Goal: Information Seeking & Learning: Learn about a topic

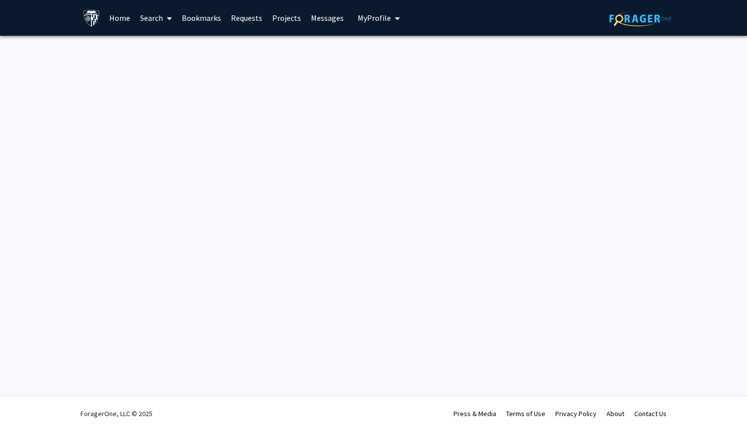
click at [157, 20] on link "Search" at bounding box center [156, 17] width 42 height 35
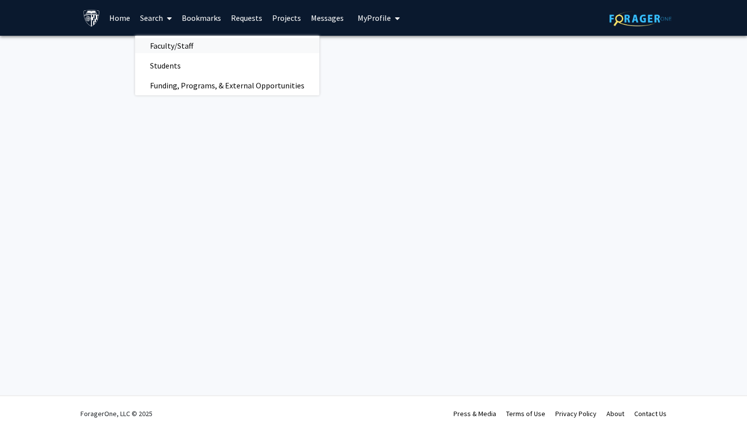
click at [166, 42] on span "Faculty/Staff" at bounding box center [171, 46] width 73 height 20
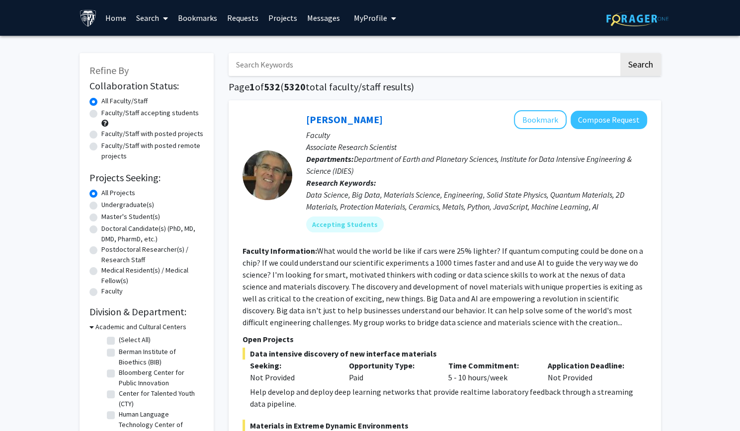
click at [286, 66] on input "Search Keywords" at bounding box center [424, 64] width 390 height 23
type input "tissue development"
click at [620, 53] on button "Search" at bounding box center [640, 64] width 41 height 23
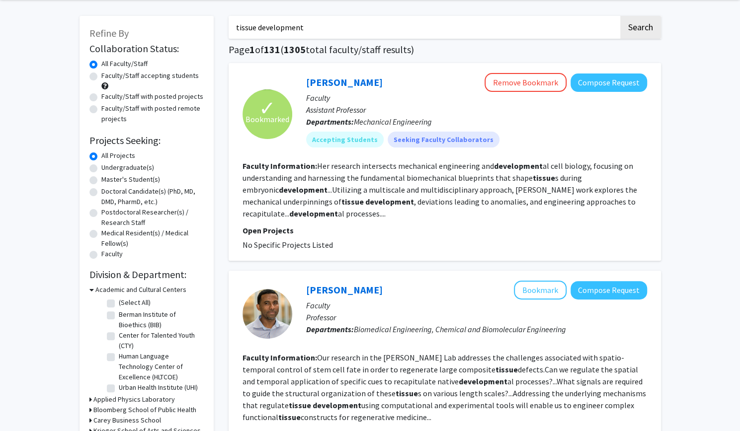
scroll to position [36, 0]
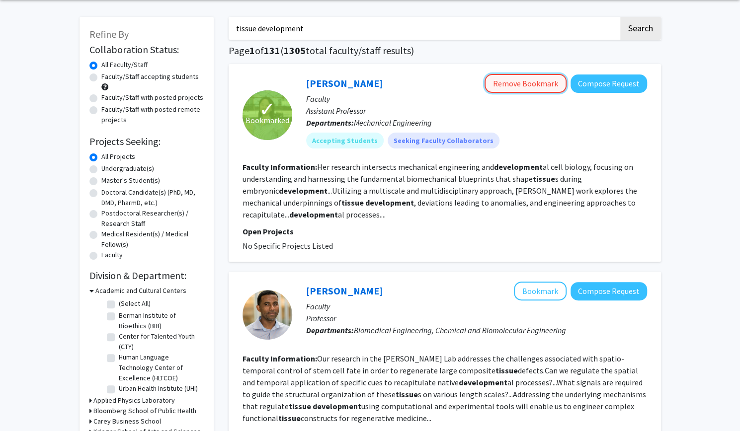
click at [518, 87] on button "Remove Bookmark" at bounding box center [526, 83] width 82 height 19
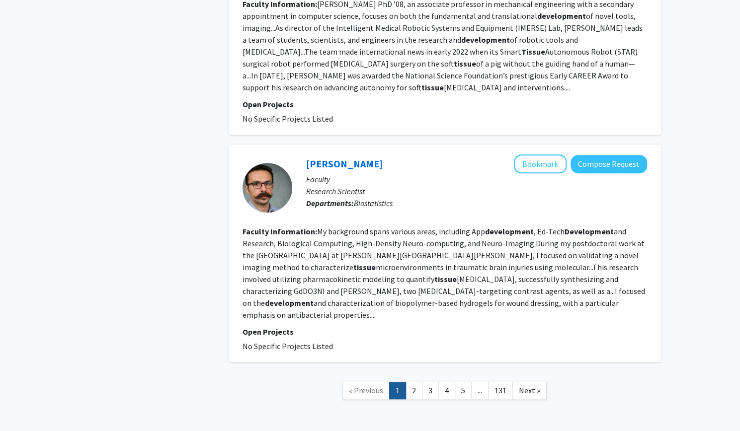
scroll to position [2432, 0]
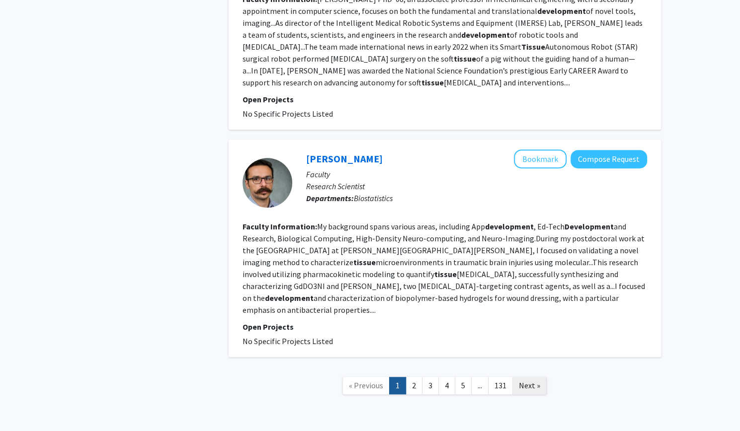
click at [532, 381] on span "Next »" at bounding box center [529, 386] width 21 height 10
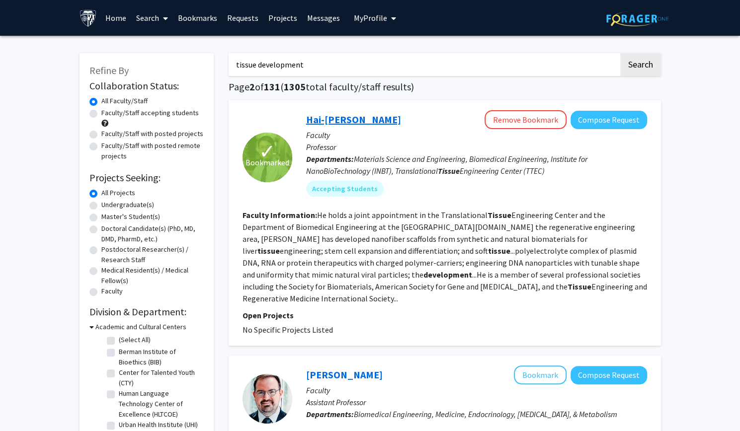
click at [349, 117] on link "Hai-Quan Mao" at bounding box center [353, 119] width 95 height 12
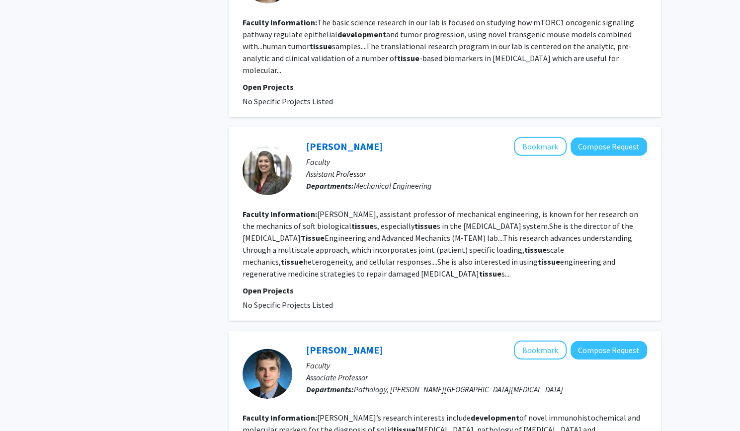
scroll to position [1675, 0]
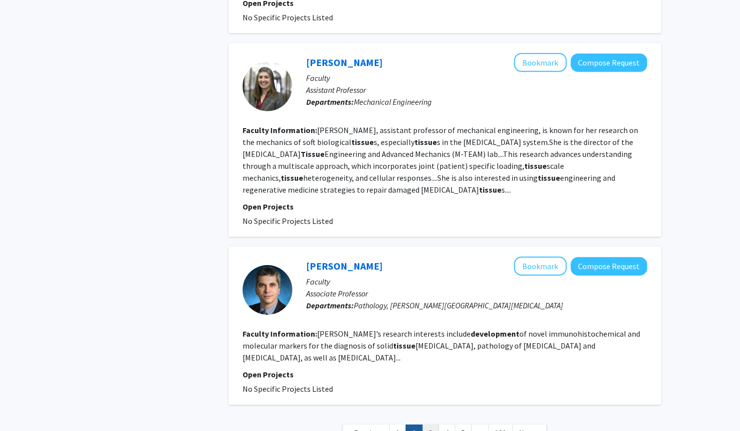
click at [431, 425] on link "3" at bounding box center [430, 433] width 17 height 17
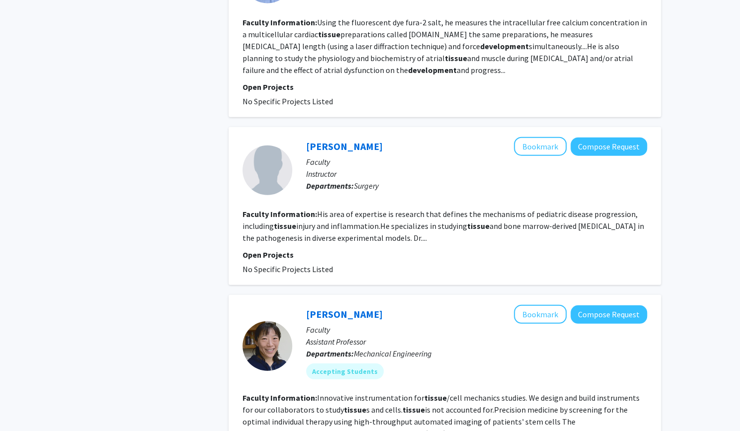
scroll to position [1751, 0]
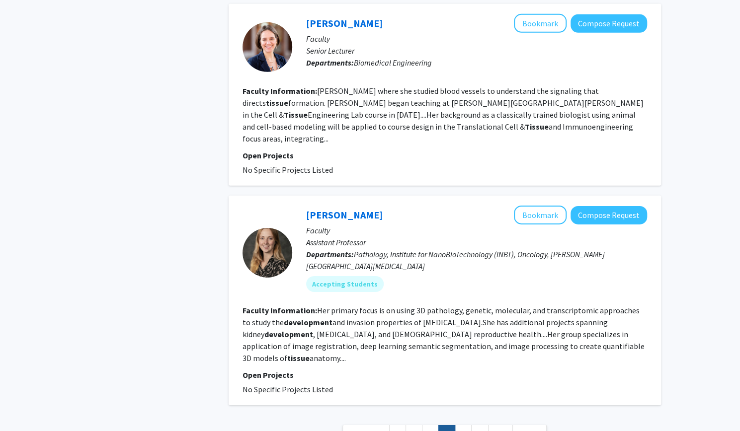
scroll to position [1743, 0]
click at [464, 425] on link "5" at bounding box center [463, 433] width 17 height 17
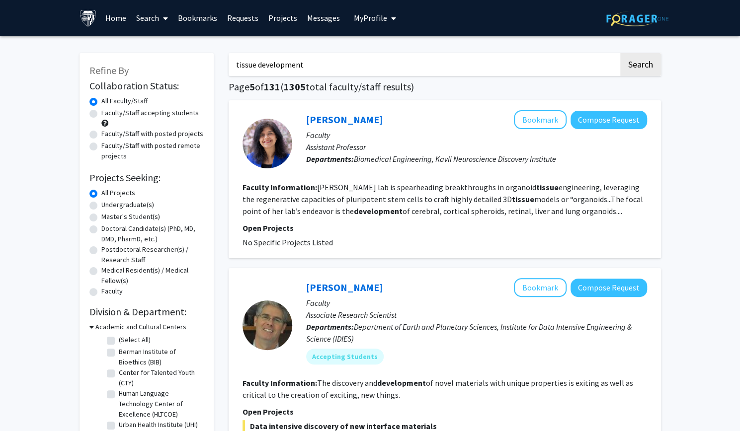
click at [322, 66] on input "tissue development" at bounding box center [424, 64] width 390 height 23
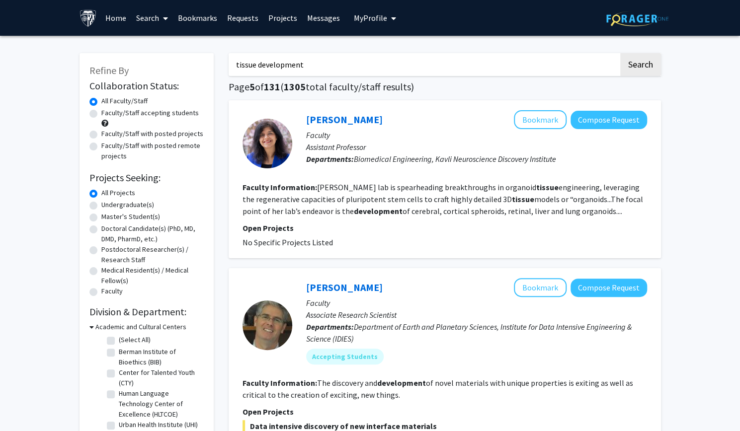
click at [322, 66] on input "tissue development" at bounding box center [424, 64] width 390 height 23
click at [285, 67] on input "tissue morphoegenesis" at bounding box center [424, 64] width 390 height 23
click at [363, 67] on input "tissue morphogenesis" at bounding box center [424, 64] width 390 height 23
type input "tissue morphogenesis"
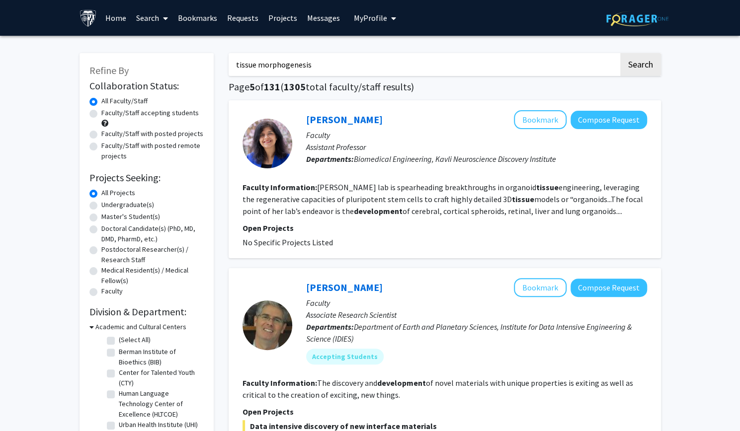
click at [351, 63] on input "tissue morphogenesis" at bounding box center [424, 64] width 390 height 23
click at [620, 53] on button "Search" at bounding box center [640, 64] width 41 height 23
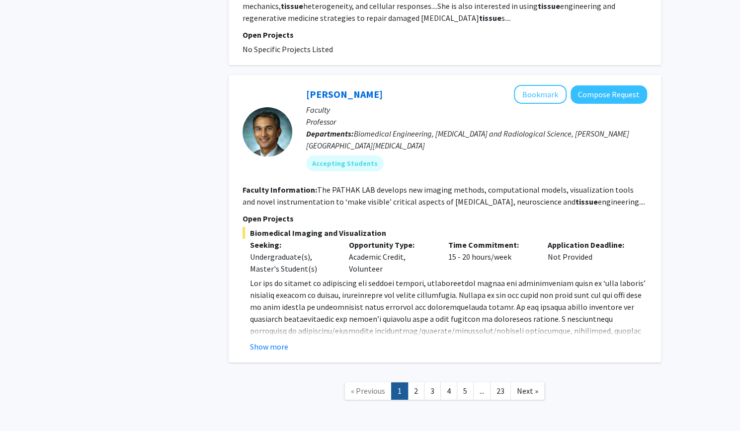
scroll to position [1909, 0]
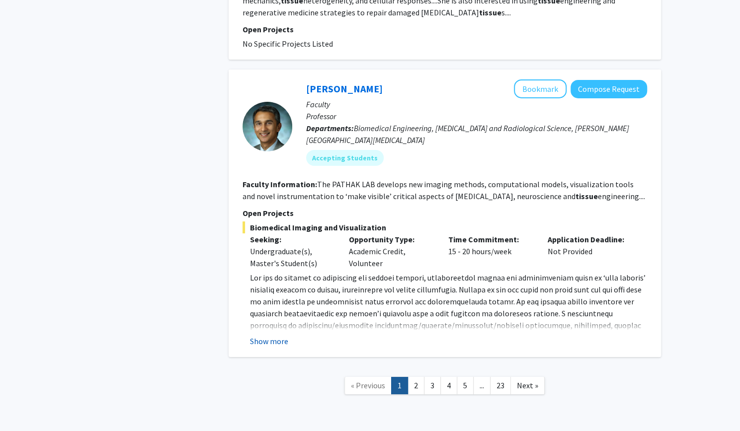
click at [264, 335] on button "Show more" at bounding box center [269, 341] width 38 height 12
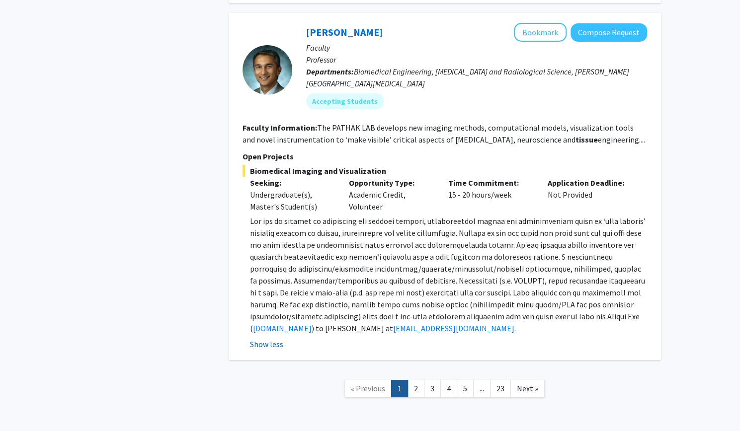
scroll to position [1969, 0]
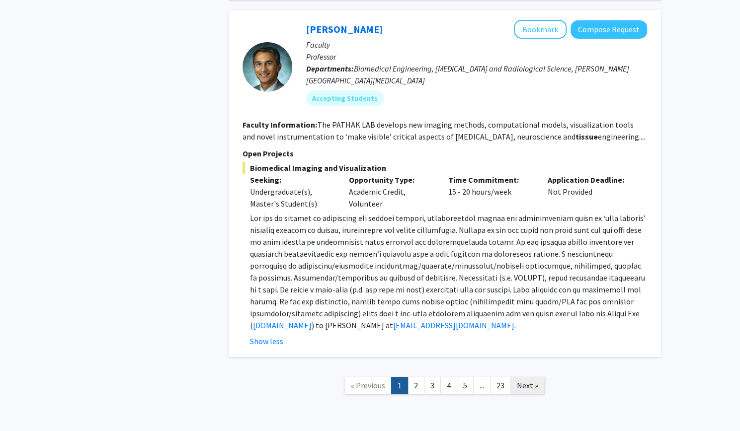
click at [524, 381] on span "Next »" at bounding box center [527, 386] width 21 height 10
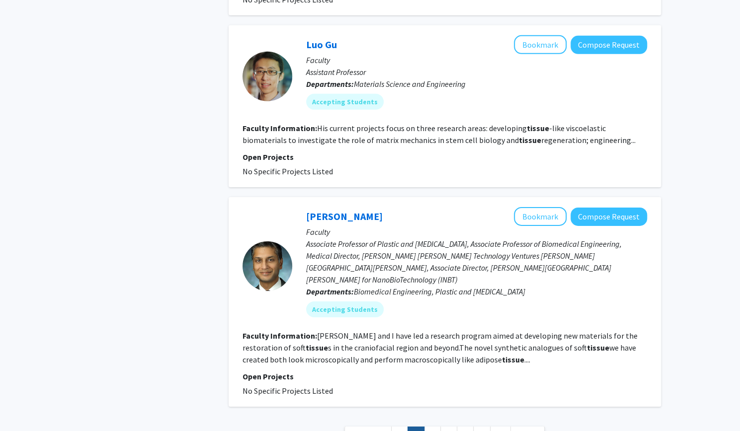
scroll to position [1794, 0]
click at [431, 426] on link "3" at bounding box center [432, 434] width 17 height 17
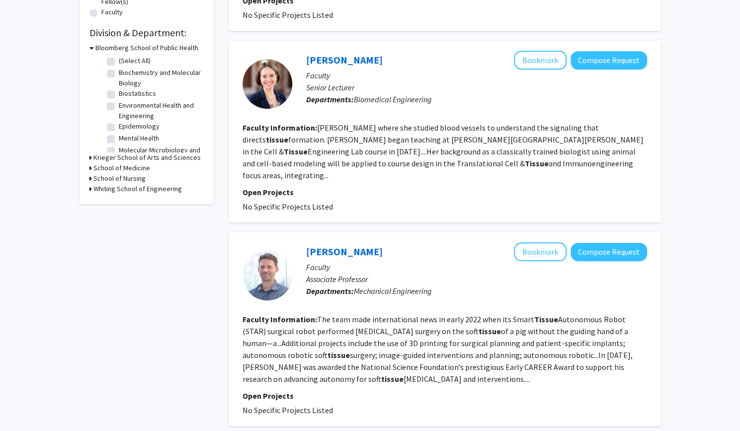
scroll to position [268, 0]
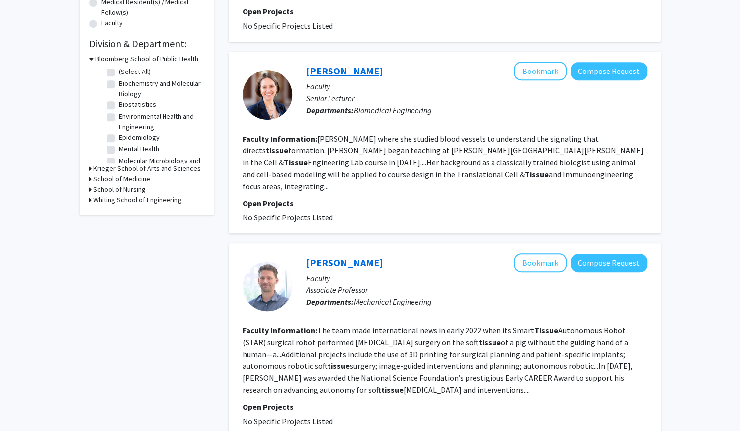
click at [344, 65] on link "Jessica Dunleavey" at bounding box center [344, 71] width 77 height 12
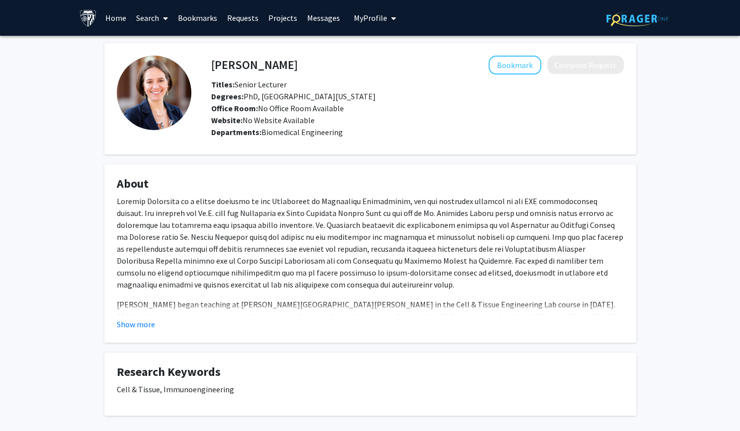
scroll to position [46, 0]
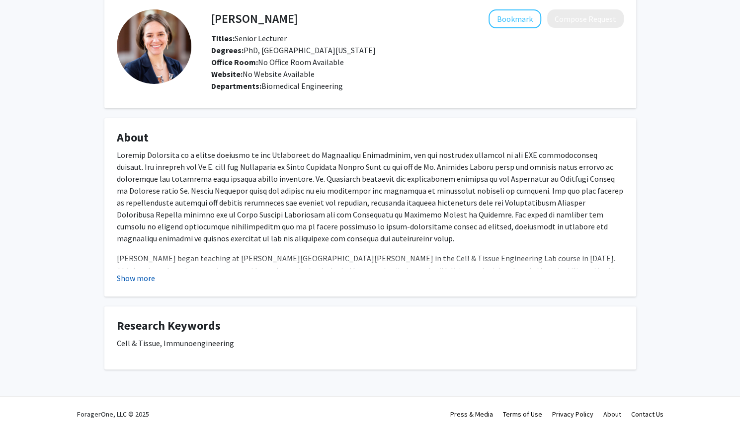
click at [143, 280] on button "Show more" at bounding box center [136, 278] width 38 height 12
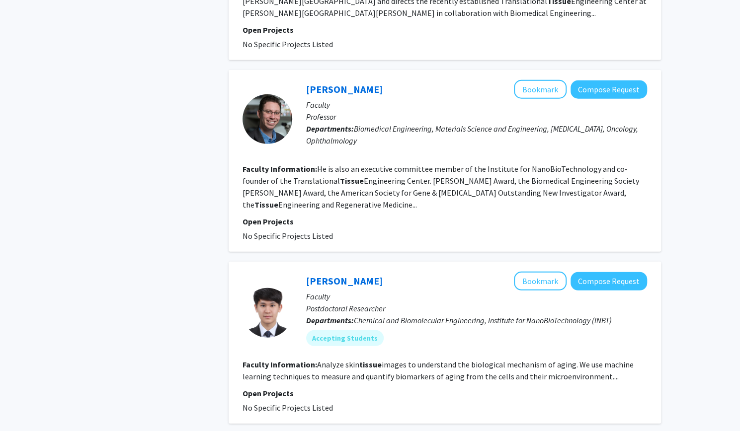
scroll to position [1589, 0]
click at [341, 82] on link "Jordan Green" at bounding box center [344, 88] width 77 height 12
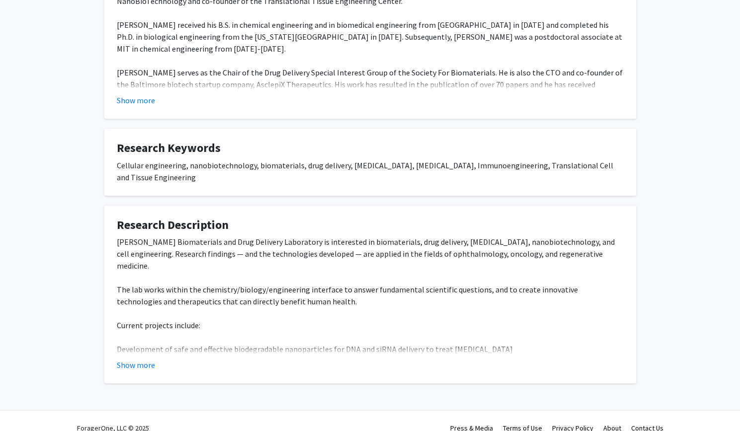
scroll to position [239, 0]
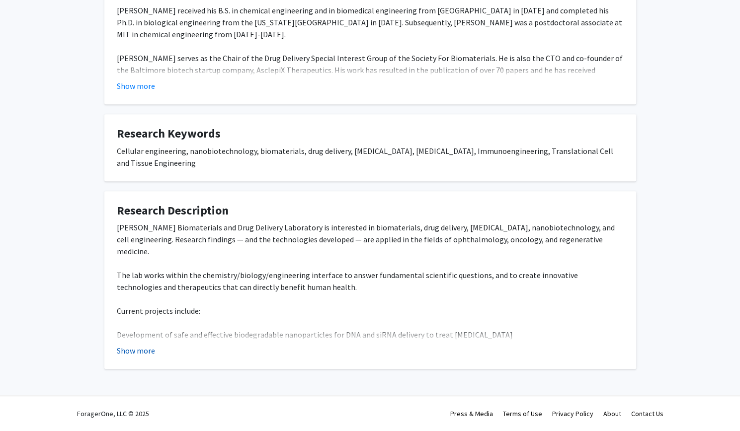
click at [132, 348] on button "Show more" at bounding box center [136, 351] width 38 height 12
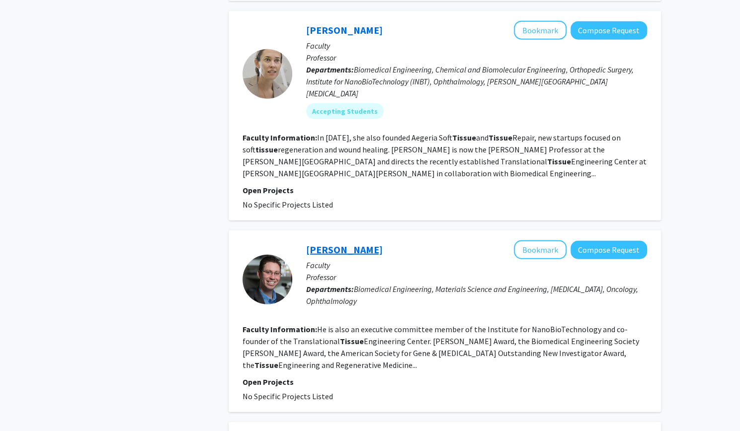
scroll to position [1631, 0]
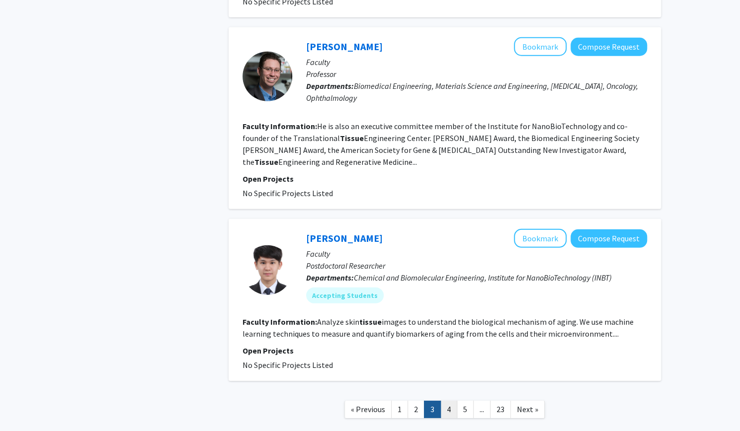
click at [452, 401] on link "4" at bounding box center [448, 409] width 17 height 17
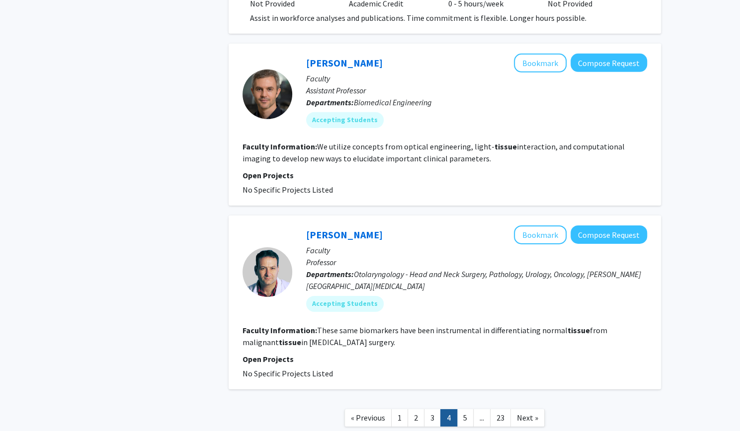
scroll to position [1767, 0]
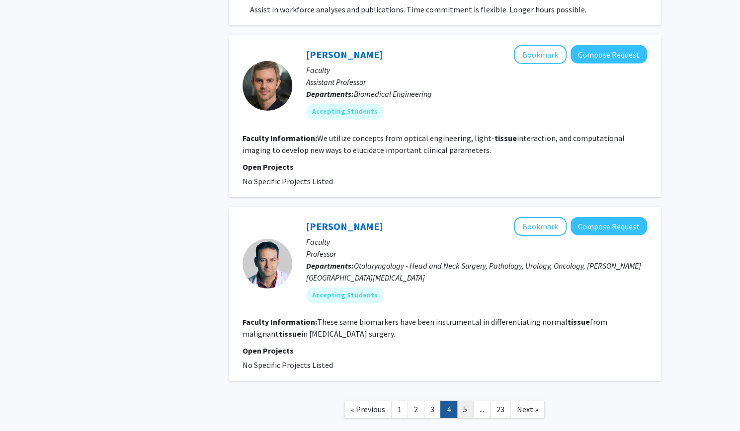
click at [471, 401] on link "5" at bounding box center [465, 409] width 17 height 17
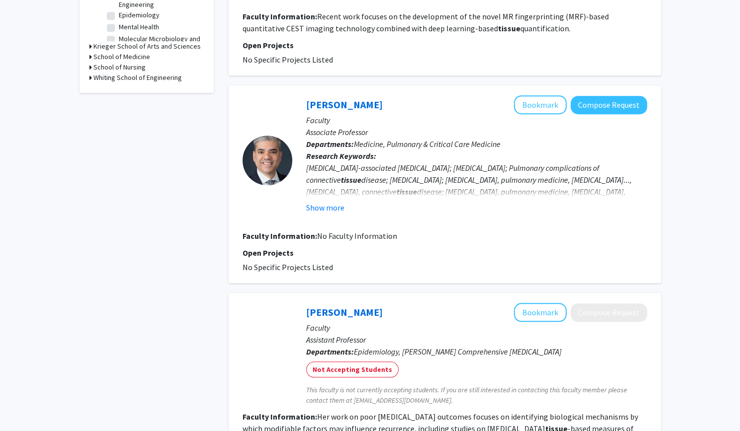
scroll to position [394, 0]
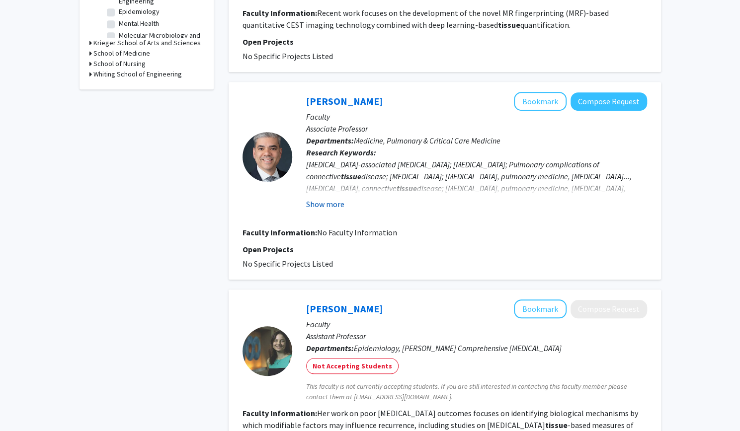
click at [336, 198] on button "Show more" at bounding box center [325, 204] width 38 height 12
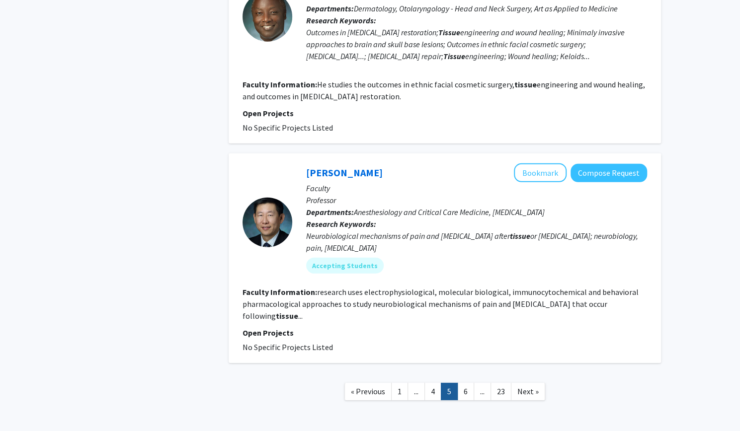
scroll to position [1617, 0]
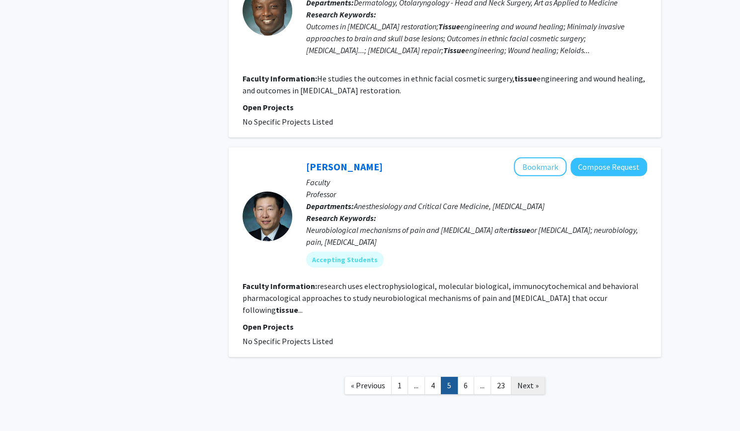
click at [532, 381] on span "Next »" at bounding box center [527, 386] width 21 height 10
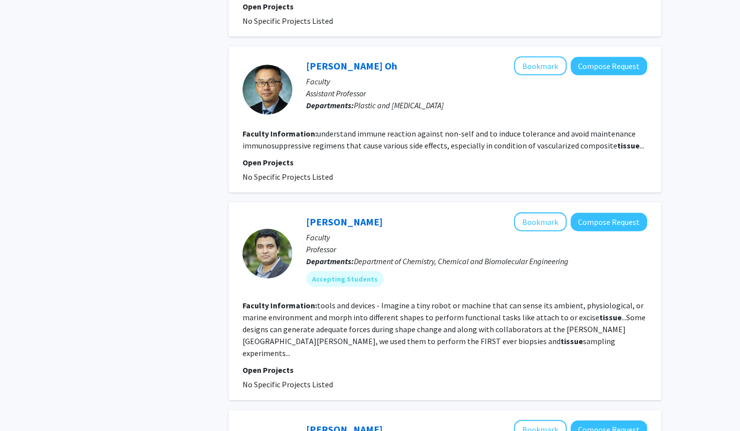
scroll to position [1171, 0]
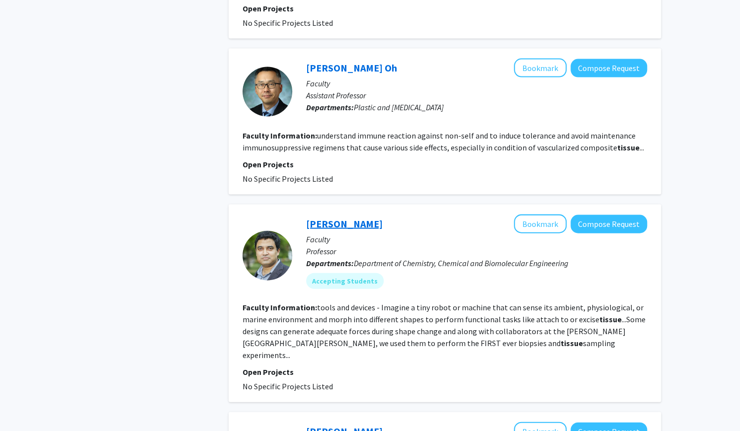
click at [342, 218] on link "David Gracias" at bounding box center [344, 224] width 77 height 12
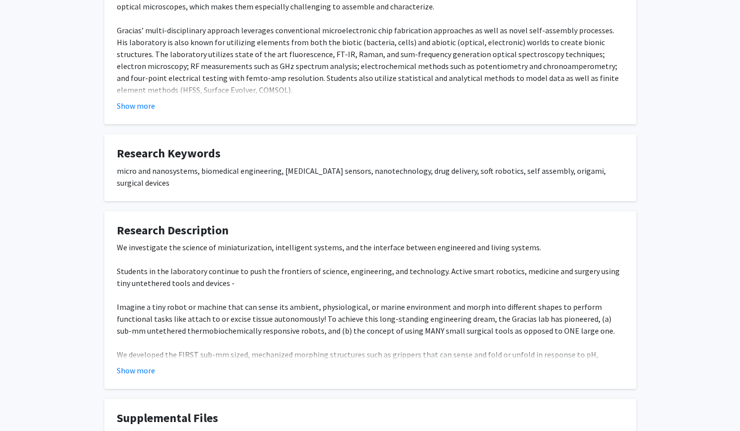
scroll to position [238, 0]
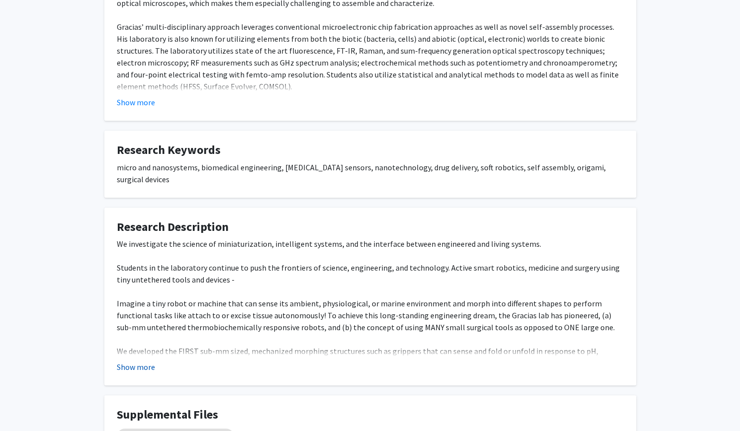
click at [136, 361] on button "Show more" at bounding box center [136, 367] width 38 height 12
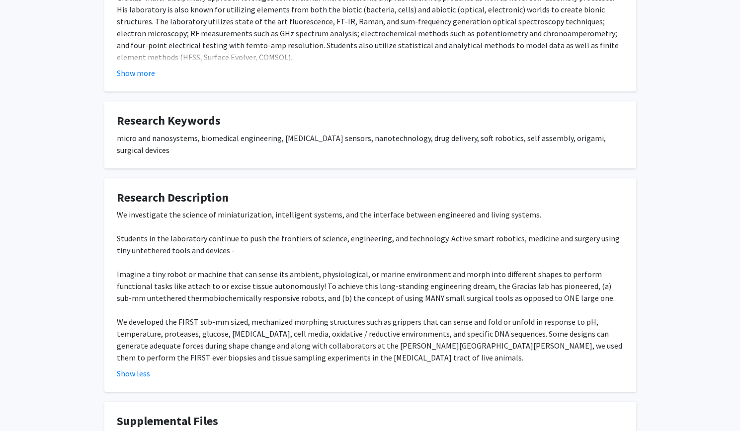
scroll to position [268, 0]
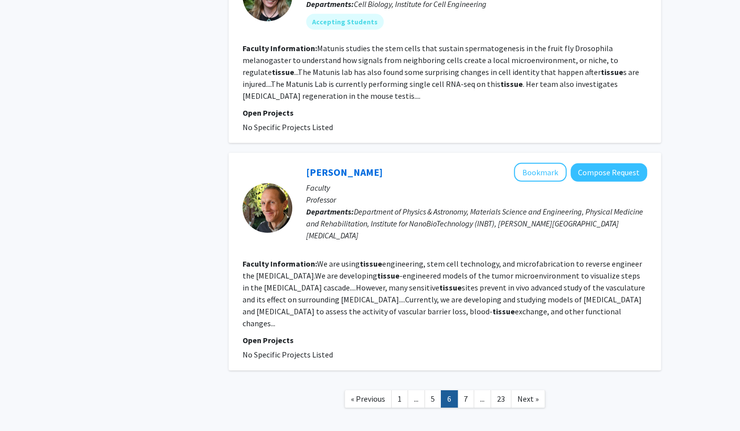
scroll to position [1639, 0]
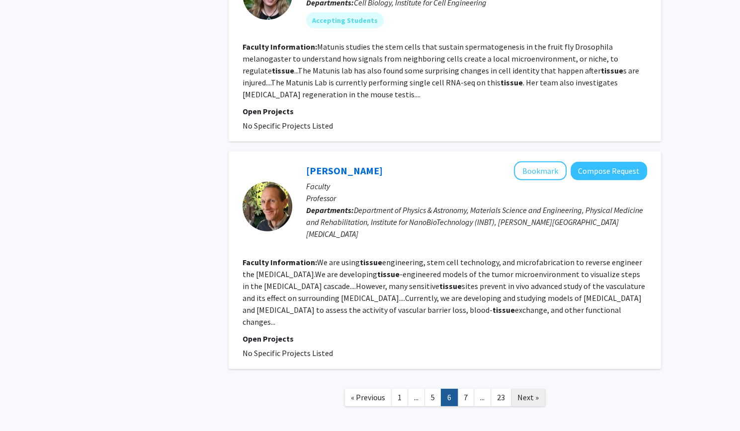
click at [519, 389] on link "Next »" at bounding box center [528, 397] width 34 height 17
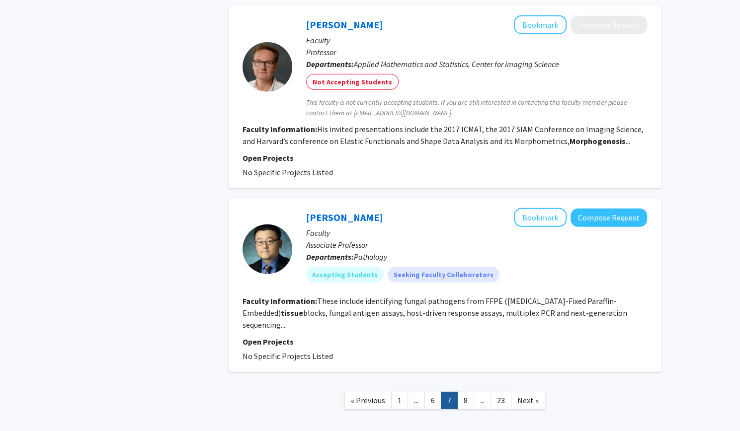
scroll to position [1561, 0]
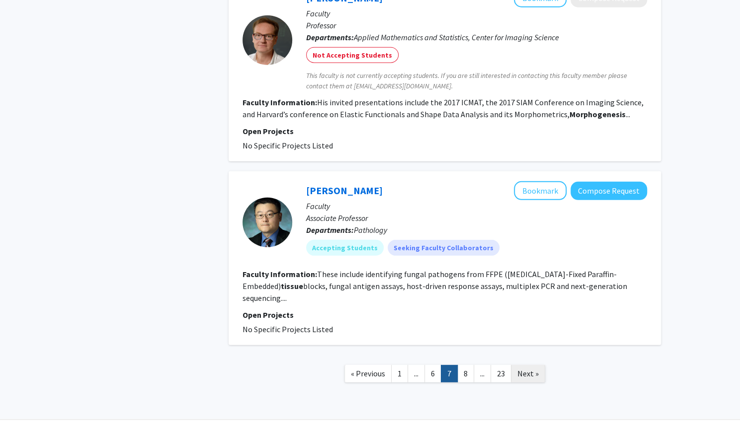
click at [526, 369] on span "Next »" at bounding box center [527, 374] width 21 height 10
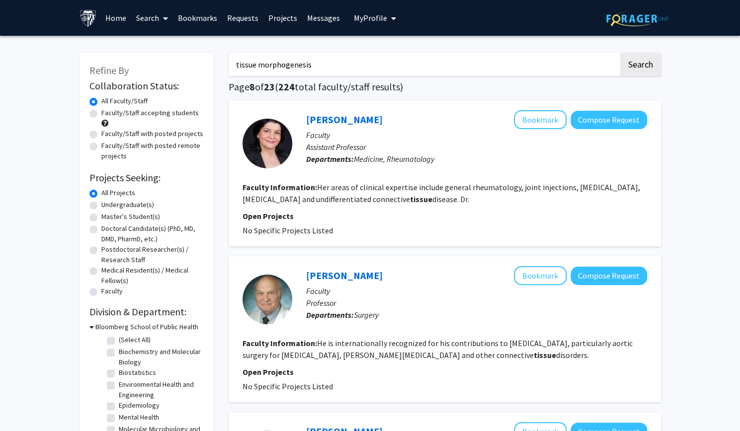
click at [325, 59] on input "tissue morphogenesis" at bounding box center [424, 64] width 390 height 23
click at [620, 53] on button "Search" at bounding box center [640, 64] width 41 height 23
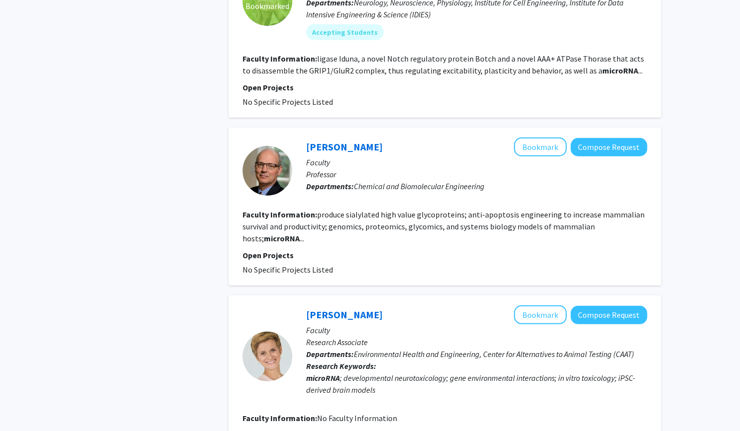
scroll to position [1500, 0]
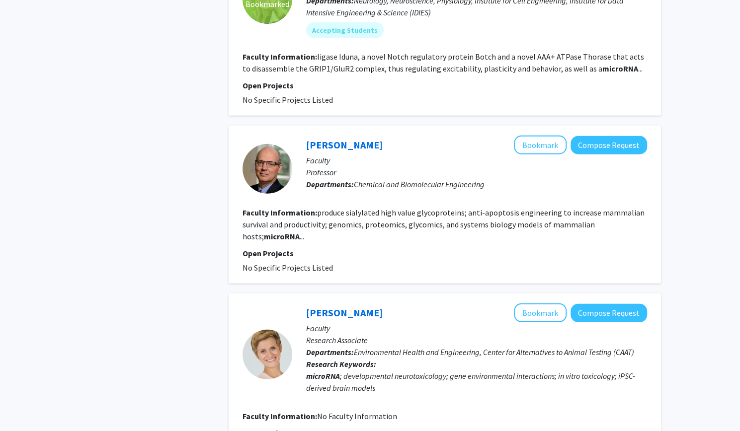
drag, startPoint x: 329, startPoint y: 133, endPoint x: 189, endPoint y: 242, distance: 177.8
click at [351, 142] on div "Mike Betenbaugh Bookmark Compose Request" at bounding box center [476, 145] width 341 height 19
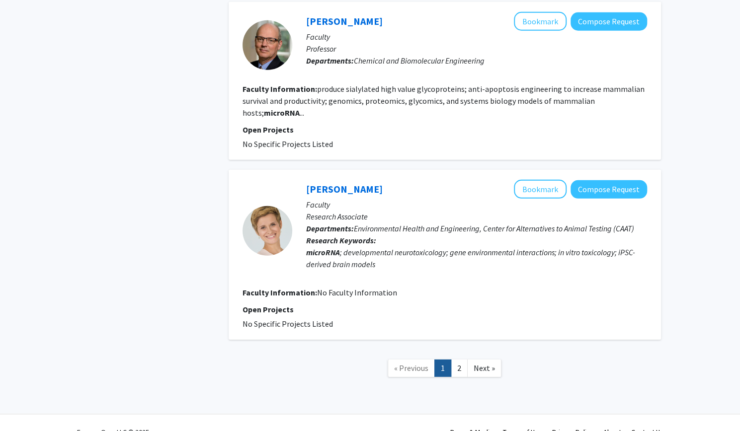
scroll to position [1624, 0]
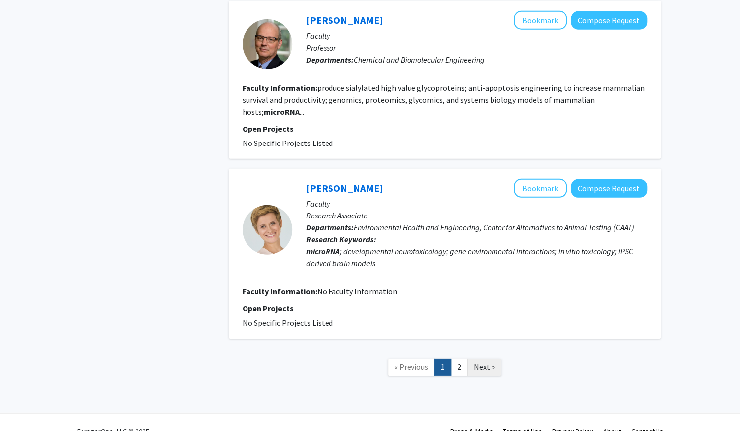
click at [482, 362] on span "Next »" at bounding box center [484, 367] width 21 height 10
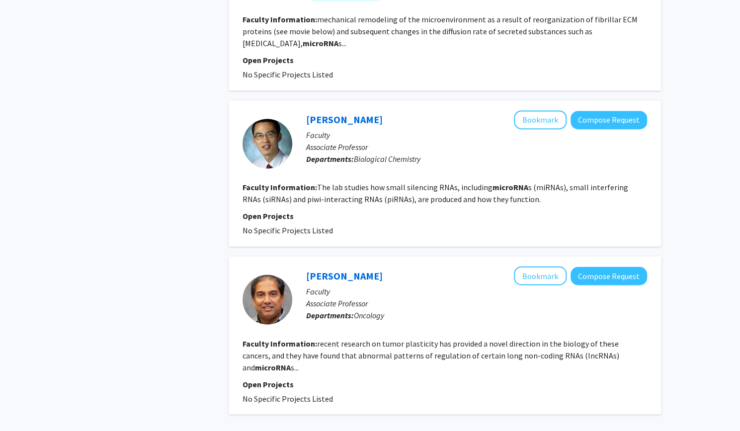
scroll to position [831, 0]
click at [299, 181] on section "Faculty Information: The lab studies how small silencing RNAs, including microR…" at bounding box center [445, 193] width 404 height 24
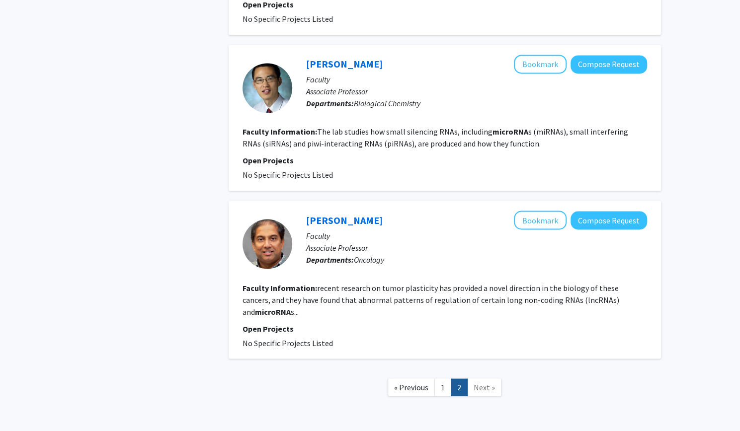
scroll to position [888, 0]
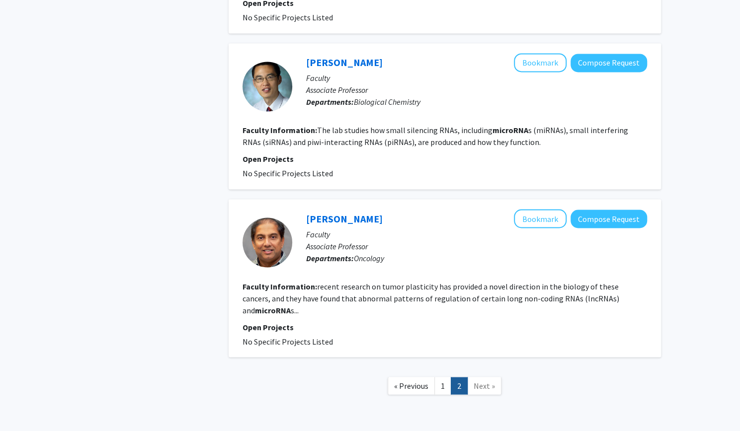
click at [409, 281] on fg-read-more "recent research on tumor plasticity has provided a novel direction in the biolo…" at bounding box center [431, 298] width 377 height 34
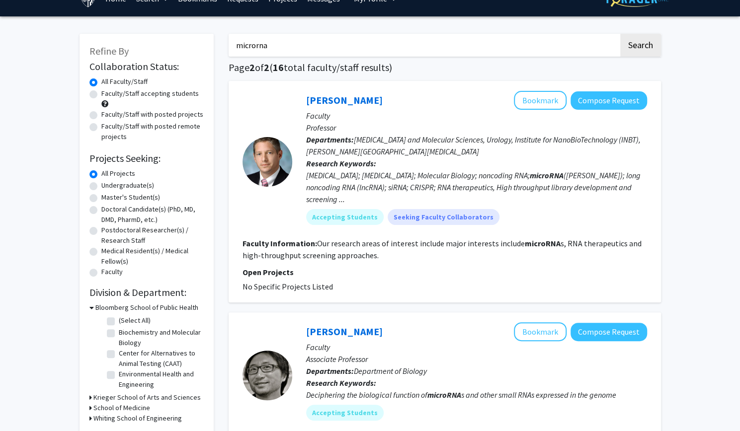
scroll to position [0, 0]
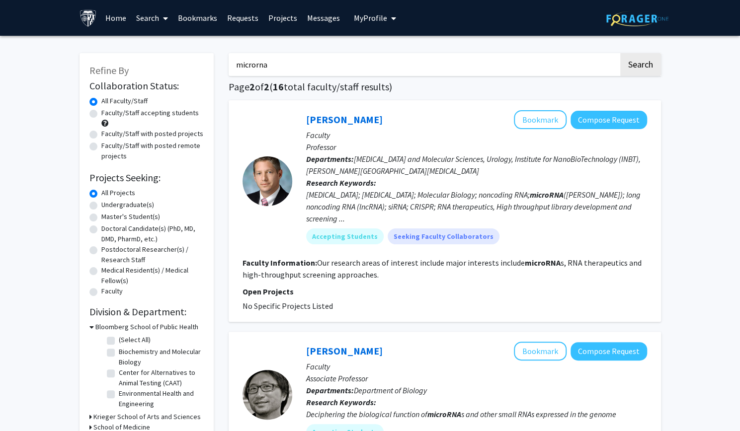
click at [288, 70] on input "microrna" at bounding box center [424, 64] width 390 height 23
click at [620, 53] on button "Search" at bounding box center [640, 64] width 41 height 23
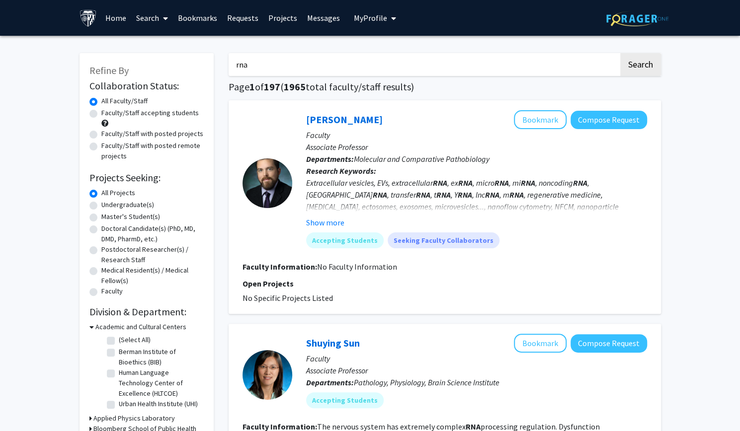
click at [295, 60] on input "rna" at bounding box center [424, 64] width 390 height 23
type input "r"
click at [620, 53] on button "Search" at bounding box center [640, 64] width 41 height 23
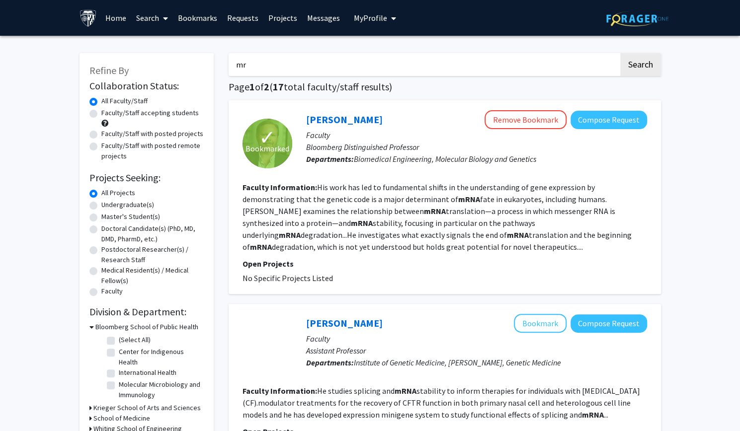
type input "m"
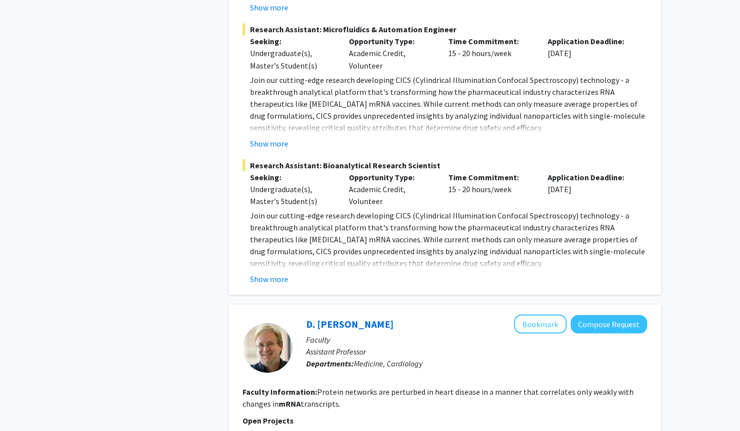
scroll to position [1052, 0]
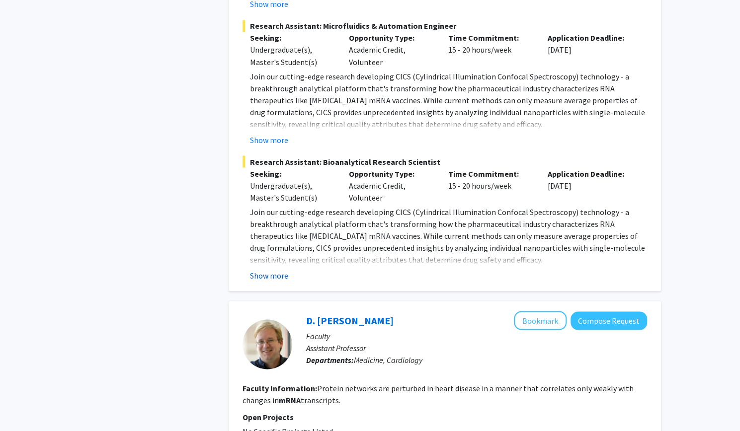
click at [260, 277] on button "Show more" at bounding box center [269, 275] width 38 height 12
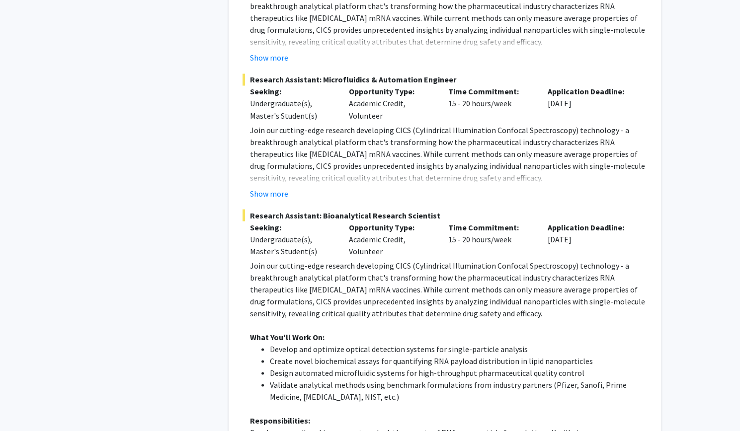
scroll to position [997, 0]
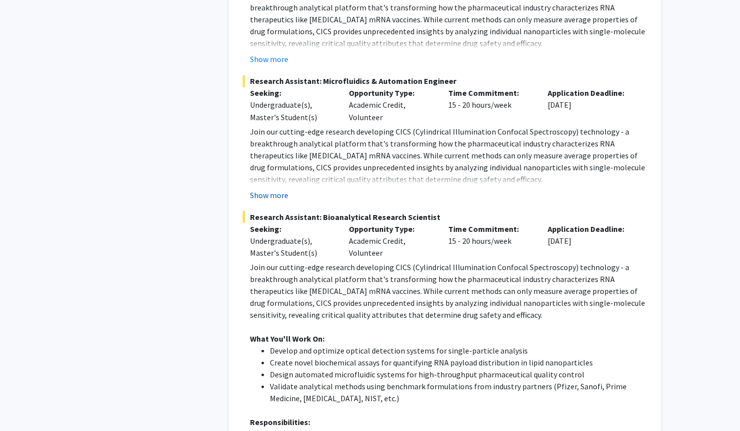
click at [266, 196] on button "Show more" at bounding box center [269, 195] width 38 height 12
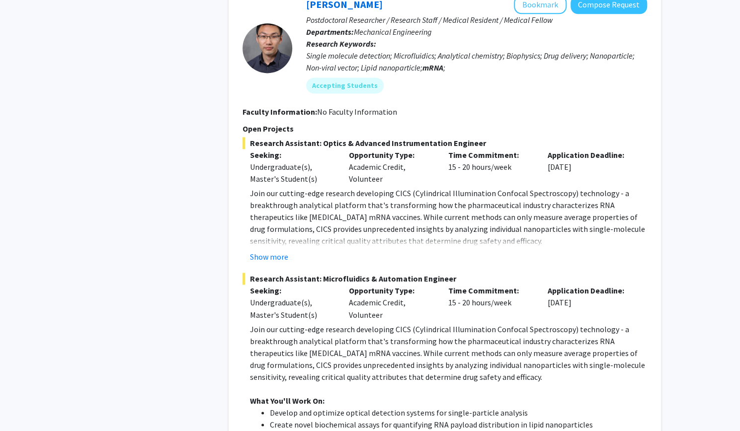
scroll to position [788, 0]
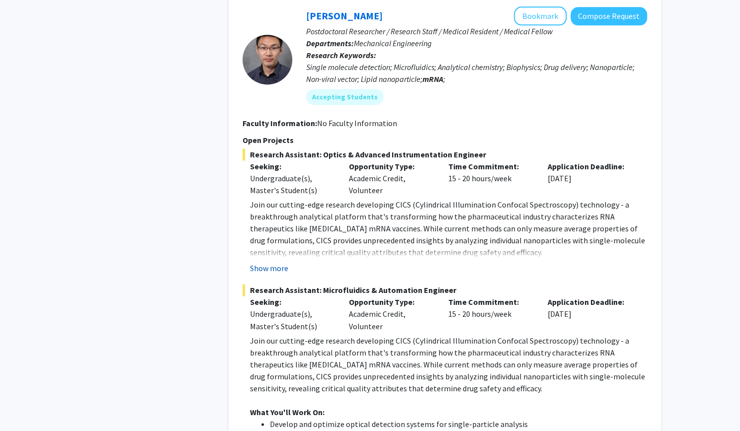
click at [265, 267] on button "Show more" at bounding box center [269, 268] width 38 height 12
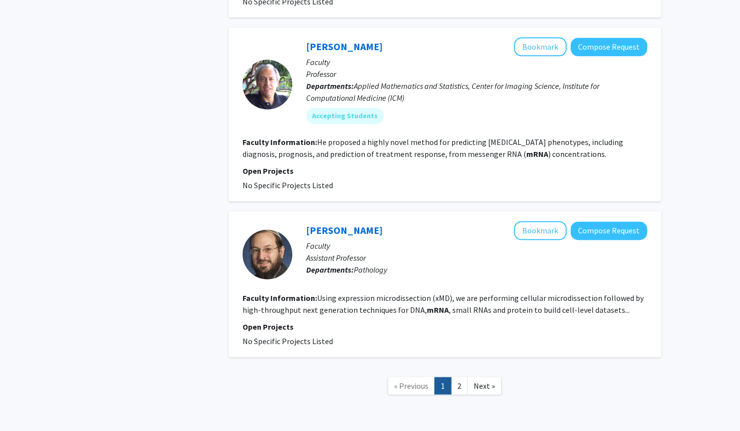
scroll to position [2979, 0]
click at [466, 377] on link "2" at bounding box center [459, 385] width 17 height 17
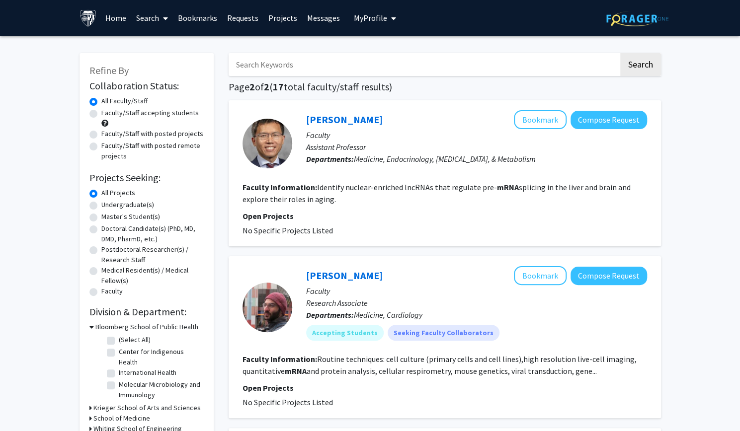
click at [279, 65] on input "Search Keywords" at bounding box center [424, 64] width 390 height 23
type input "tamara lotan"
click at [620, 53] on button "Search" at bounding box center [640, 64] width 41 height 23
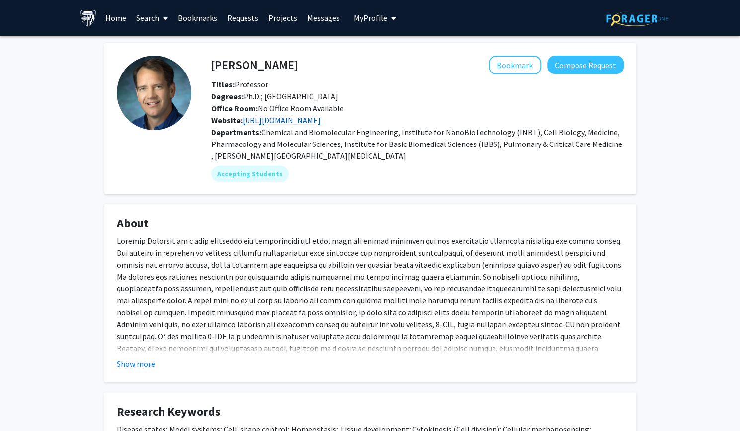
click at [311, 124] on link "https://robinsonlab.cellbio.jhmi.edu/" at bounding box center [282, 120] width 78 height 10
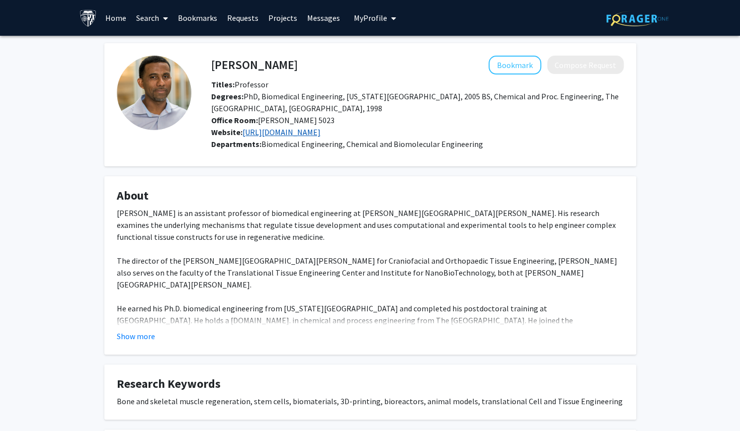
click at [257, 137] on link "http://pages.jh.edu/~graysonlab/" at bounding box center [282, 132] width 78 height 10
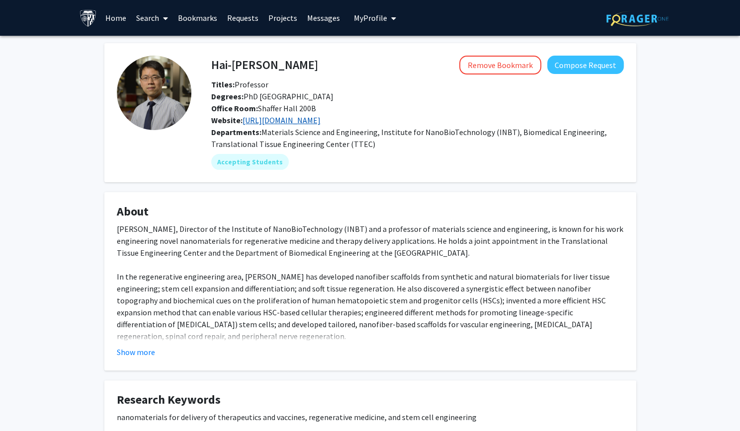
click at [282, 119] on link "[URL][DOMAIN_NAME]" at bounding box center [282, 120] width 78 height 10
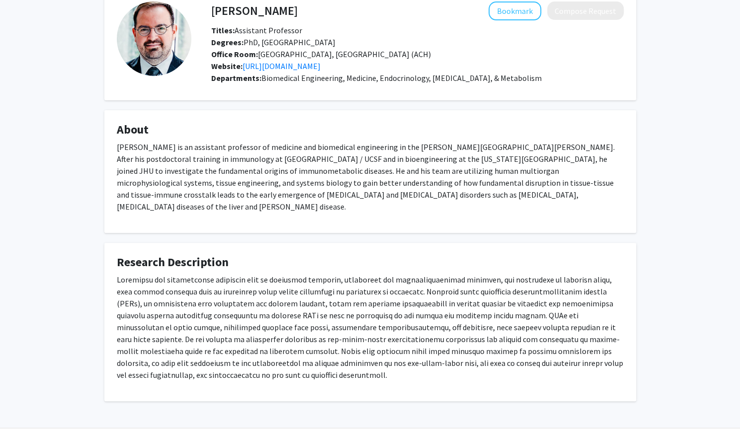
scroll to position [56, 0]
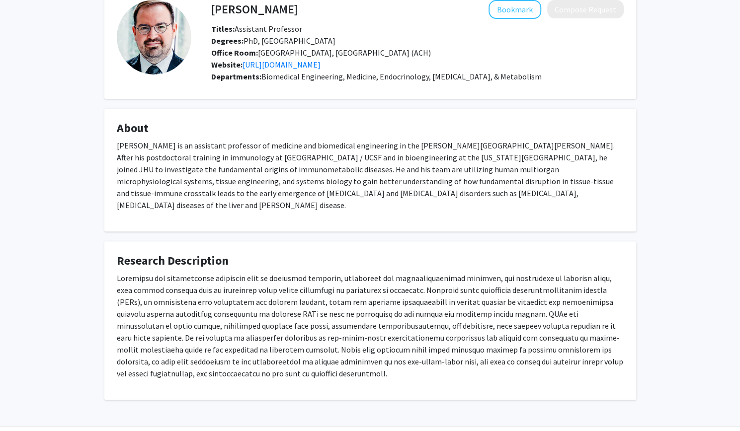
drag, startPoint x: 284, startPoint y: 63, endPoint x: 231, endPoint y: 110, distance: 71.1
click at [231, 110] on fg-card "About Dr. Trapecar is an assistant professor of medicine and biomedical enginee…" at bounding box center [370, 170] width 532 height 123
click at [263, 64] on link "https://humanbiomimetics.com/" at bounding box center [282, 65] width 78 height 10
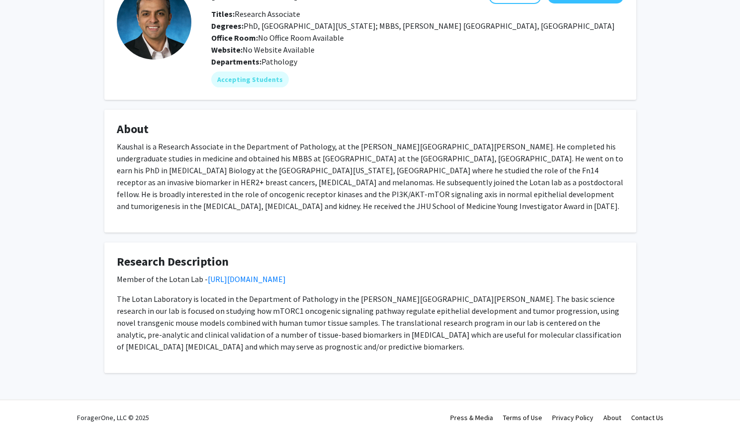
scroll to position [74, 0]
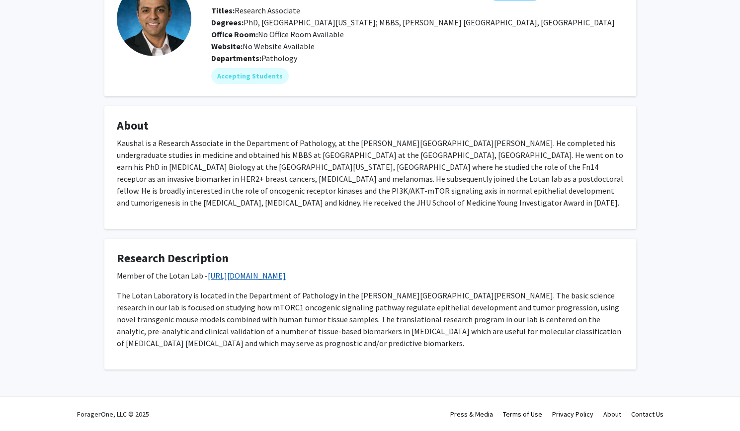
click at [229, 275] on link "[URL][DOMAIN_NAME]" at bounding box center [247, 276] width 78 height 10
click at [246, 275] on link "[URL][DOMAIN_NAME]" at bounding box center [247, 276] width 78 height 10
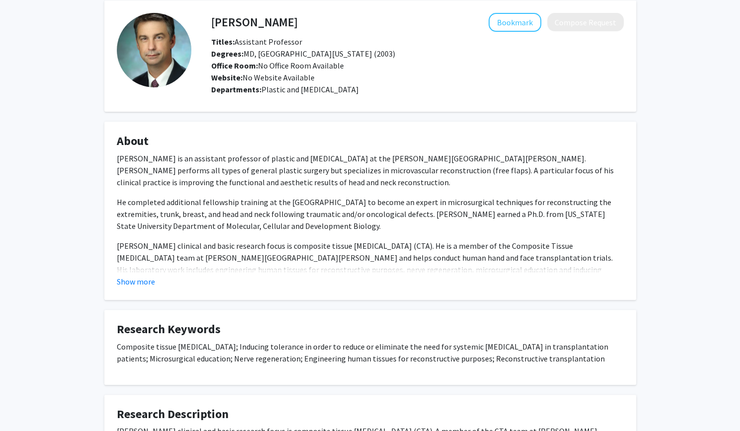
scroll to position [45, 0]
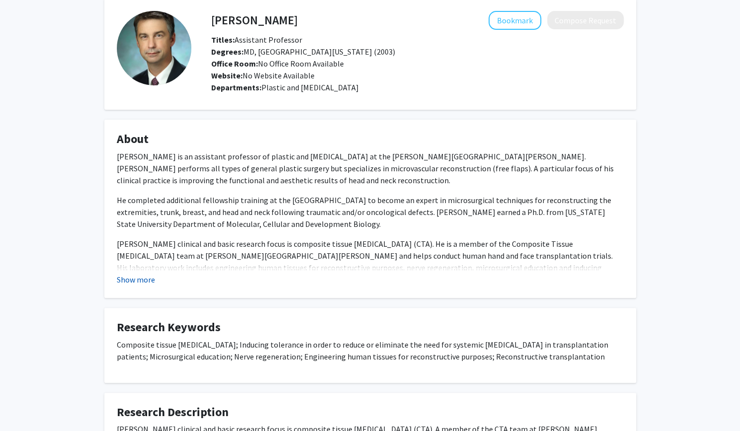
click at [147, 278] on button "Show more" at bounding box center [136, 280] width 38 height 12
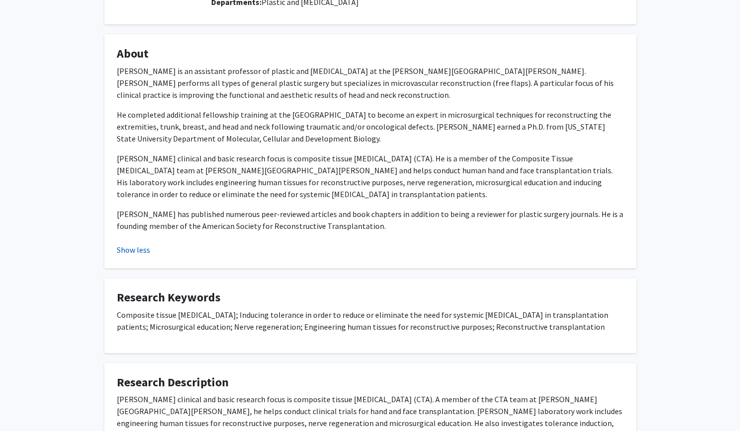
scroll to position [0, 0]
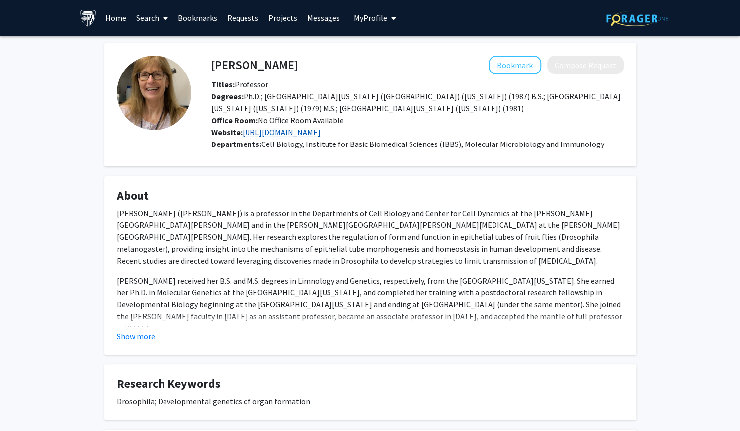
click at [257, 133] on link "https://andrewlab.cellbio.jhmi.edu/" at bounding box center [282, 132] width 78 height 10
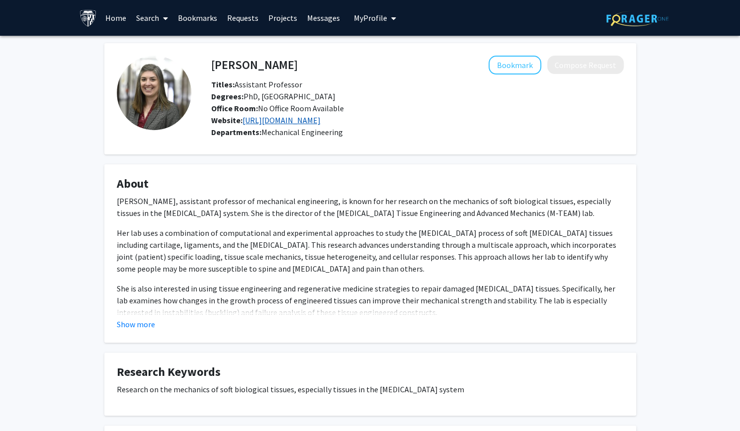
click at [246, 119] on link "https://me.jhu.edu/middendorflab/" at bounding box center [282, 120] width 78 height 10
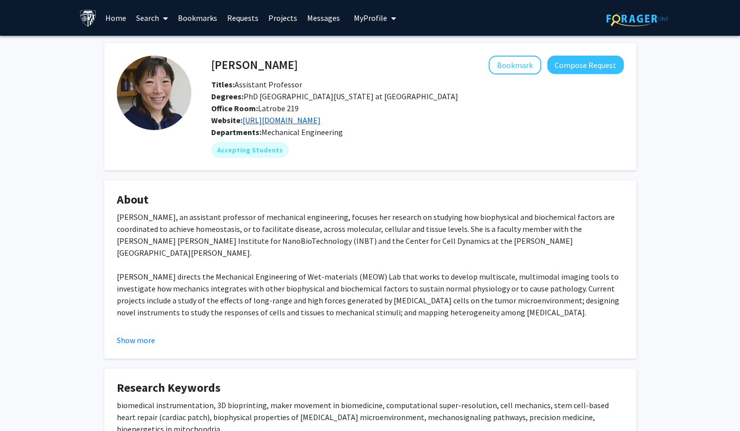
click at [269, 120] on link "[URL][DOMAIN_NAME]" at bounding box center [282, 120] width 78 height 10
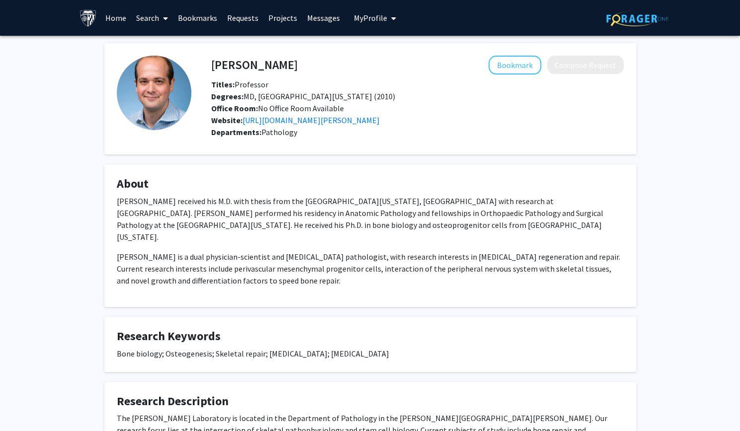
click at [251, 185] on h4 "About" at bounding box center [370, 184] width 507 height 14
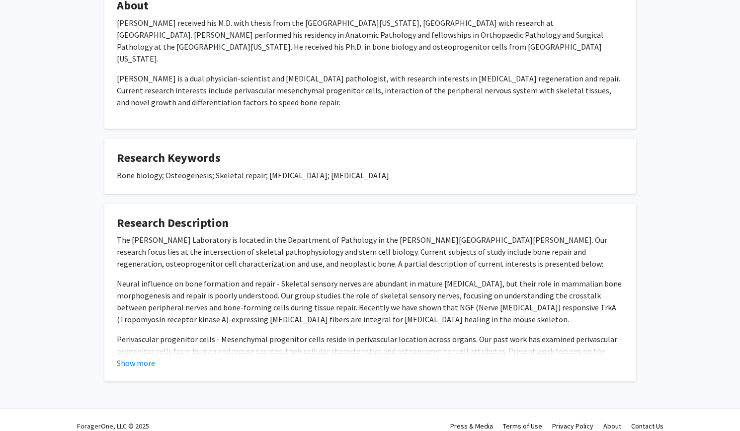
scroll to position [179, 0]
click at [133, 357] on button "Show more" at bounding box center [136, 363] width 38 height 12
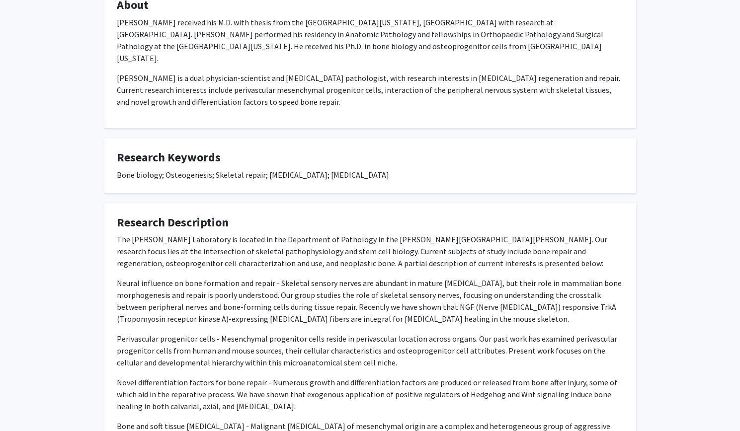
scroll to position [0, 0]
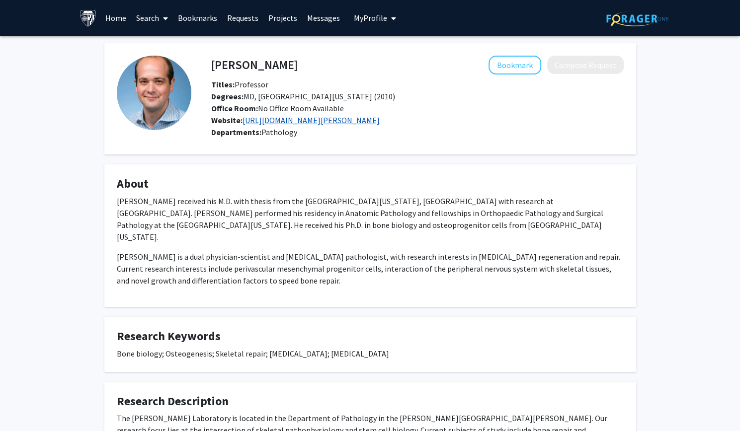
click at [264, 119] on link "https://labs.pathology.jhu.edu/james/" at bounding box center [311, 120] width 137 height 10
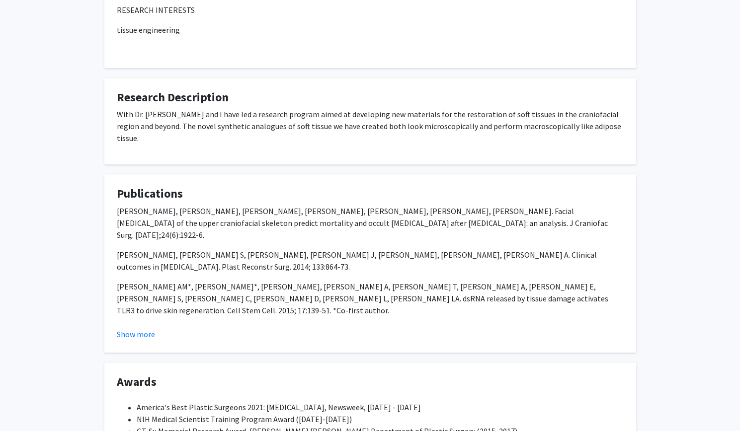
scroll to position [475, 0]
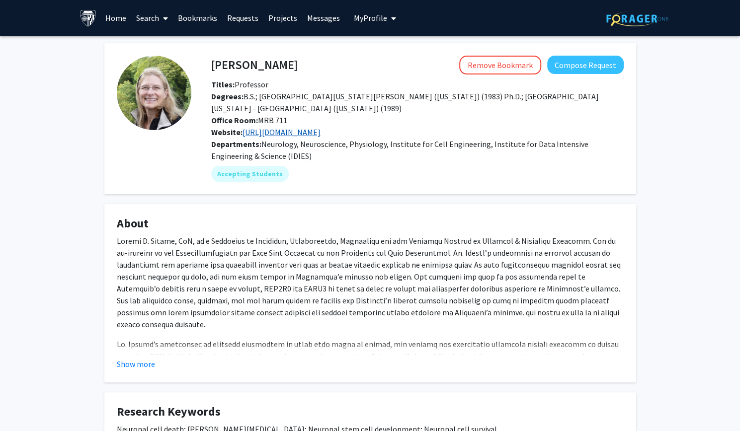
click at [278, 129] on link "[URL][DOMAIN_NAME]" at bounding box center [282, 132] width 78 height 10
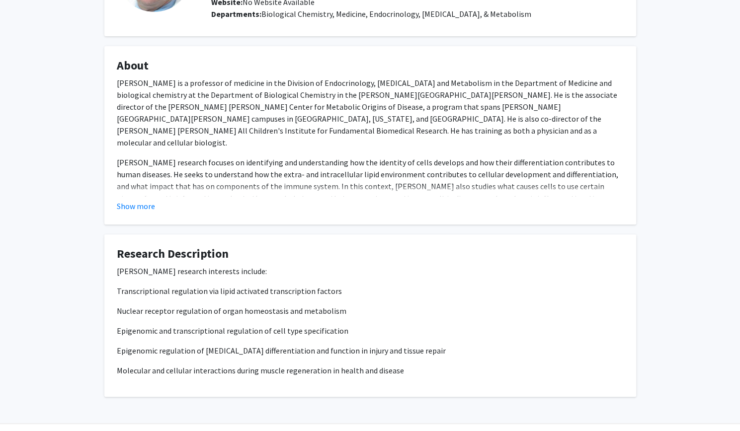
scroll to position [122, 0]
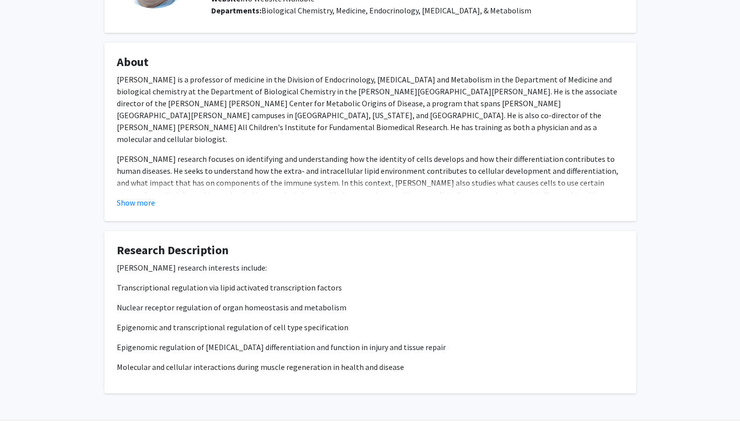
click at [134, 210] on fg-card "About [PERSON_NAME] is a professor of medicine in the Division of Endocrinology…" at bounding box center [370, 132] width 532 height 178
click at [136, 199] on button "Show more" at bounding box center [136, 203] width 38 height 12
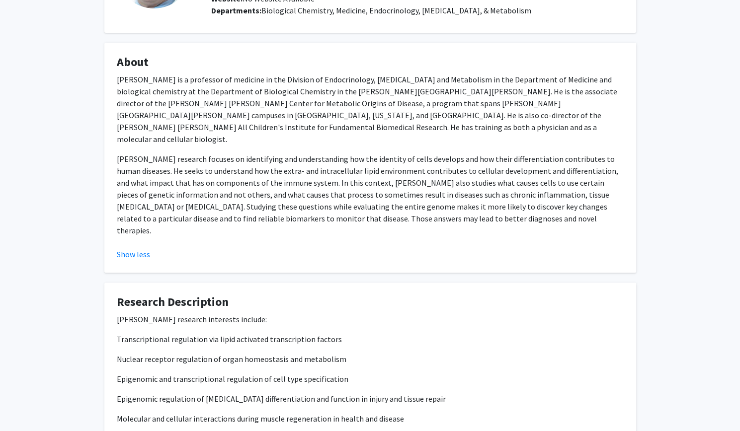
scroll to position [0, 0]
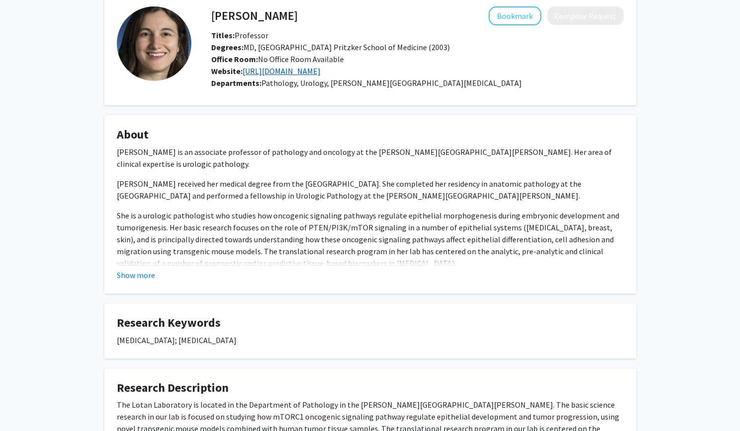
scroll to position [49, 0]
click at [279, 71] on link "https://labs.pathology.jhu.edu/lotan/" at bounding box center [282, 72] width 78 height 10
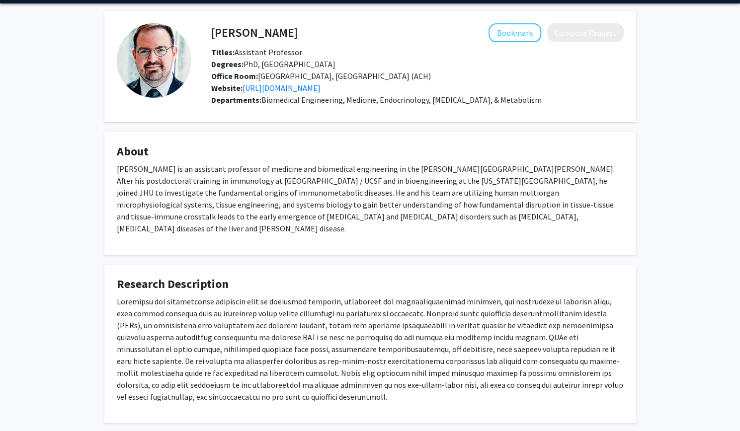
scroll to position [45, 0]
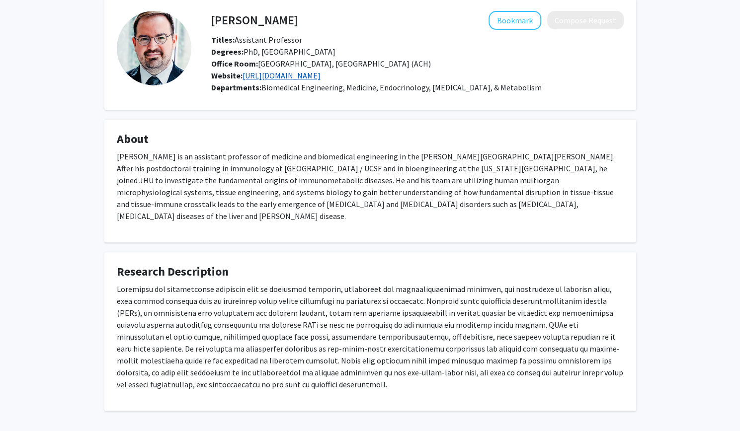
click at [264, 76] on link "https://humanbiomimetics.com/" at bounding box center [282, 76] width 78 height 10
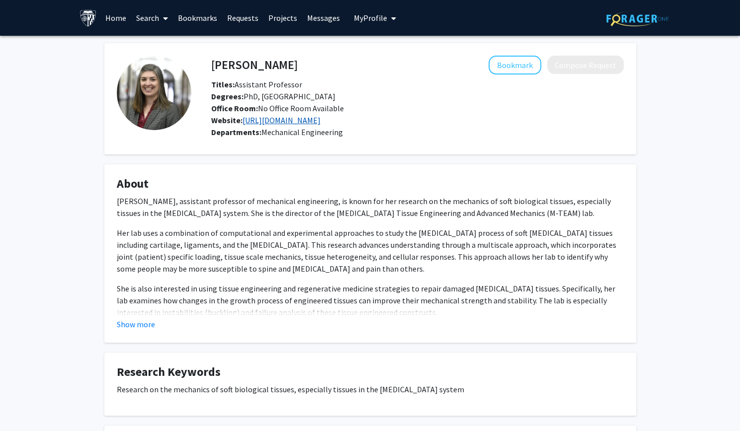
click at [252, 117] on link "[URL][DOMAIN_NAME]" at bounding box center [282, 120] width 78 height 10
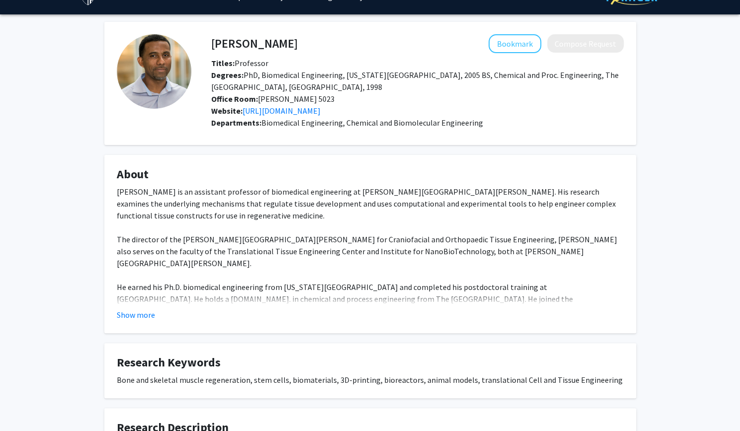
scroll to position [23, 0]
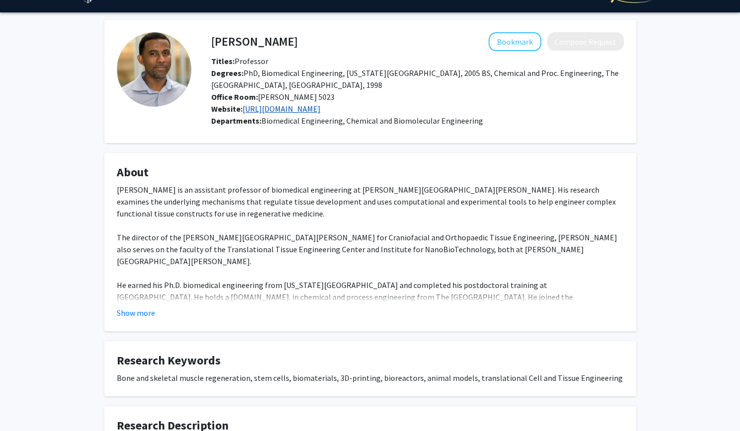
click at [260, 110] on link "http://pages.jh.edu/~graysonlab/" at bounding box center [282, 109] width 78 height 10
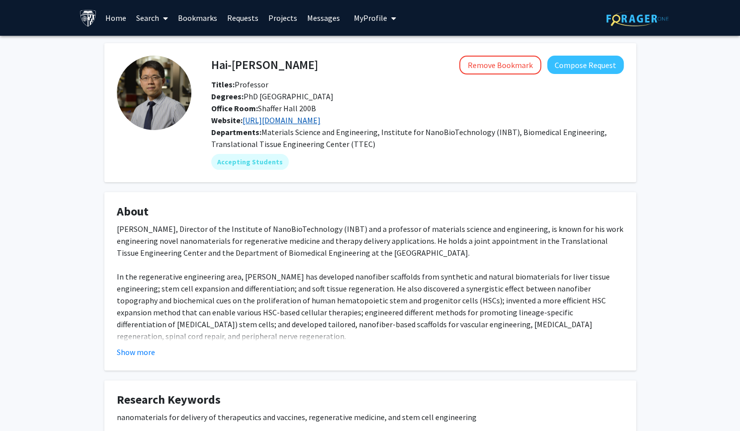
click at [285, 120] on link "[URL][DOMAIN_NAME]" at bounding box center [282, 120] width 78 height 10
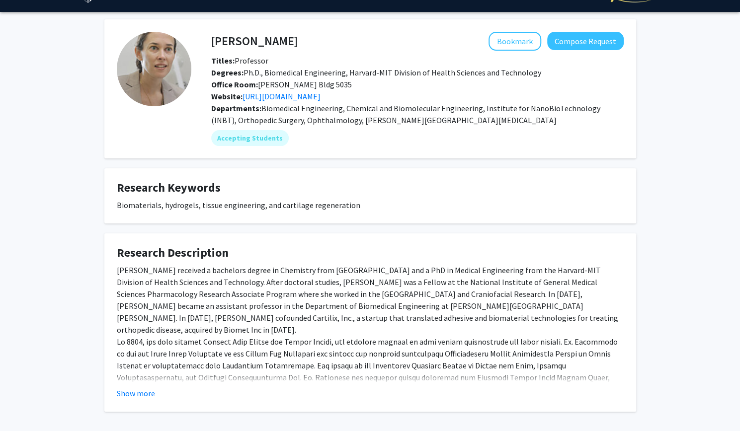
scroll to position [23, 0]
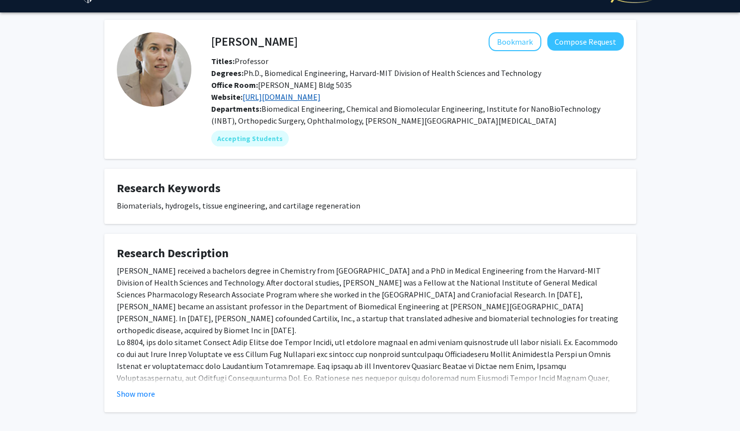
click at [283, 101] on link "[URL][DOMAIN_NAME]" at bounding box center [282, 97] width 78 height 10
click at [87, 119] on div "Jennifer Elisseeff Bookmark Compose Request Titles: Professor Degrees: Ph.D., B…" at bounding box center [370, 228] width 740 height 432
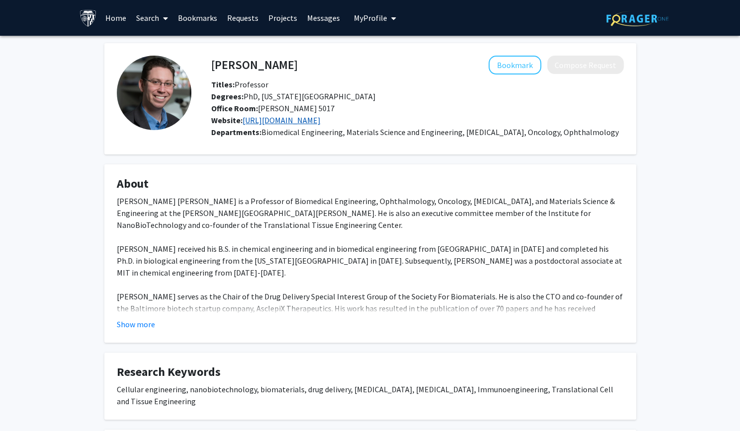
click at [305, 124] on link "[URL][DOMAIN_NAME]" at bounding box center [282, 120] width 78 height 10
click at [266, 121] on link "http://greengroup.johnshopkins.edu/" at bounding box center [282, 120] width 78 height 10
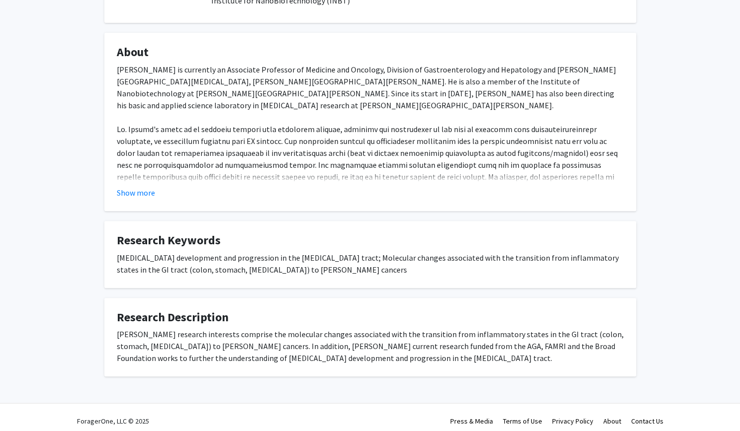
scroll to position [151, 0]
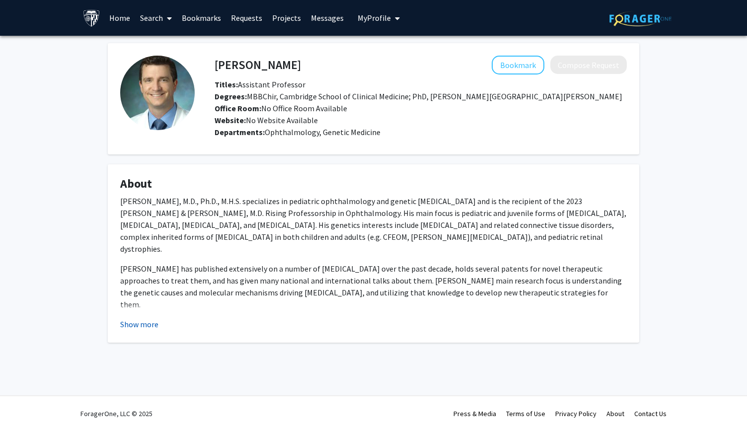
click at [152, 327] on button "Show more" at bounding box center [139, 325] width 38 height 12
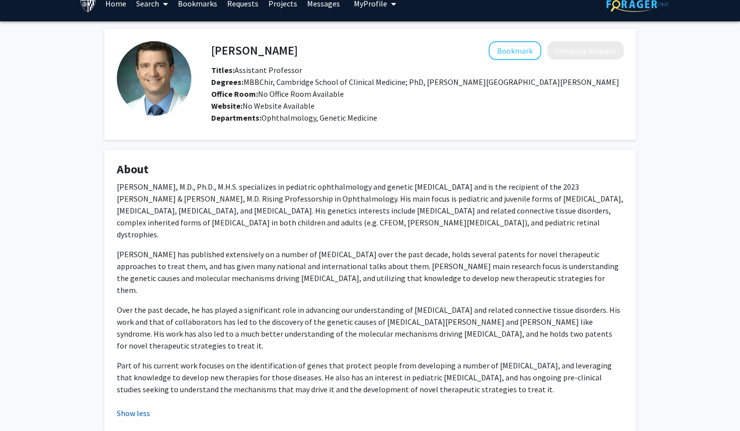
scroll to position [53, 0]
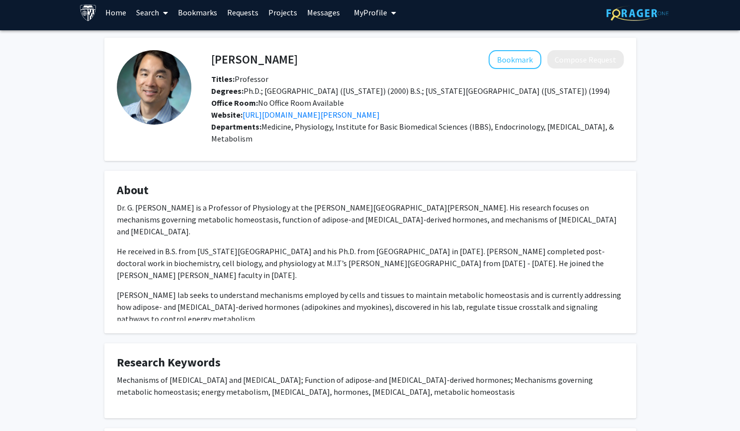
scroll to position [5, 0]
click at [302, 118] on link "[URL][DOMAIN_NAME][PERSON_NAME]" at bounding box center [311, 115] width 137 height 10
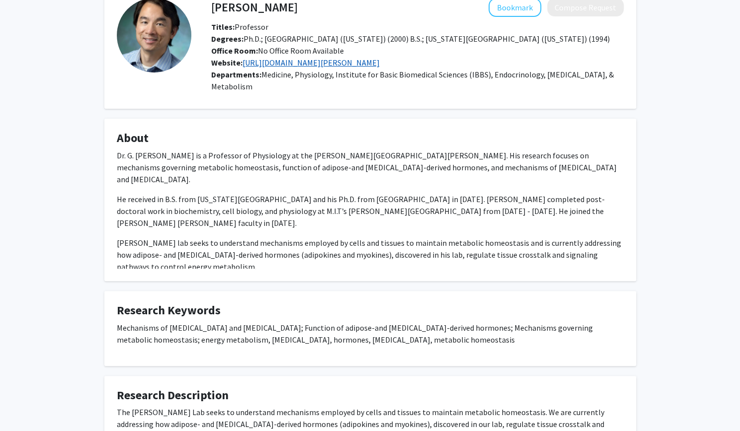
scroll to position [59, 0]
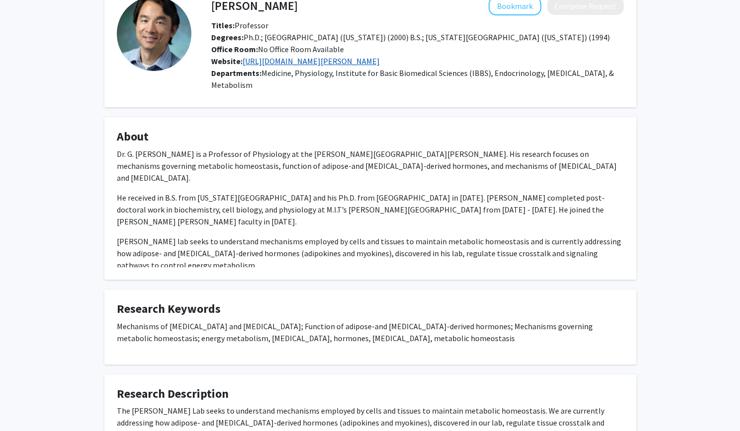
click at [306, 61] on link "[URL][DOMAIN_NAME][PERSON_NAME]" at bounding box center [311, 61] width 137 height 10
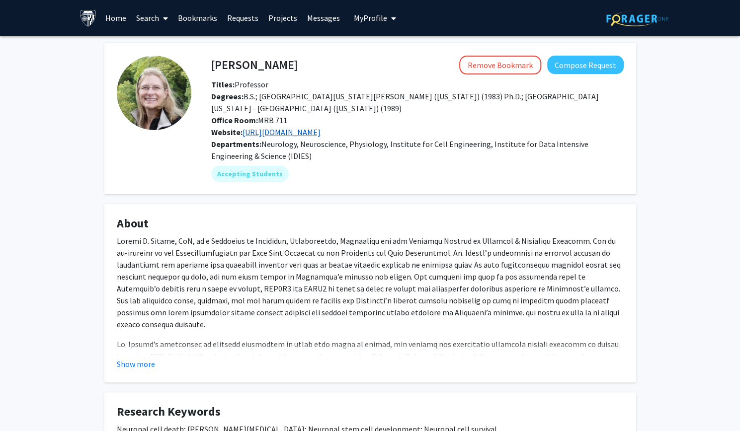
click at [259, 135] on link "https://www.thedawsonlab.org/" at bounding box center [282, 132] width 78 height 10
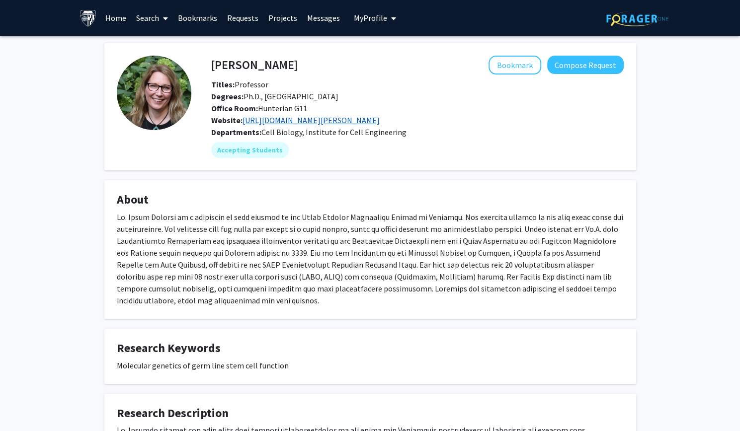
click at [280, 122] on link "[URL][DOMAIN_NAME][PERSON_NAME]" at bounding box center [311, 120] width 137 height 10
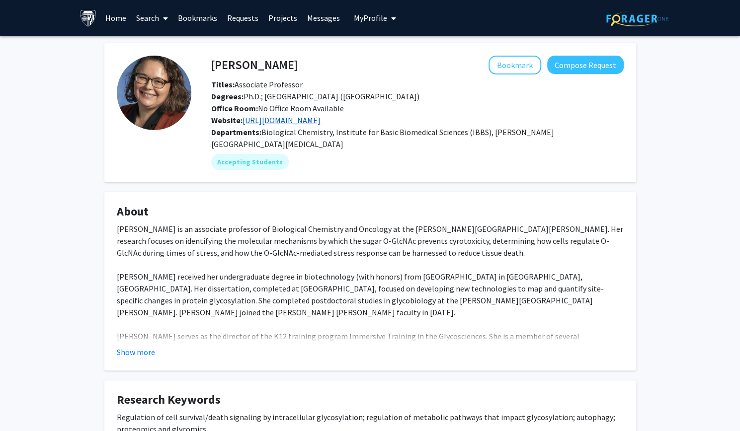
click at [289, 117] on link "https://zacharalab.johnshopkins.edu/" at bounding box center [282, 120] width 78 height 10
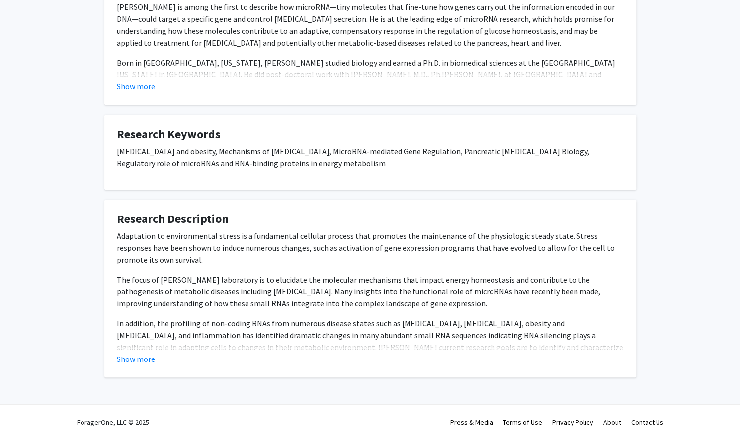
scroll to position [246, 0]
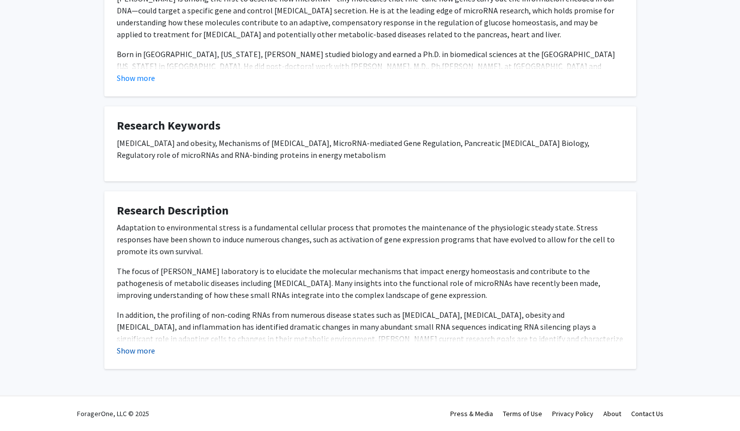
click at [140, 353] on button "Show more" at bounding box center [136, 351] width 38 height 12
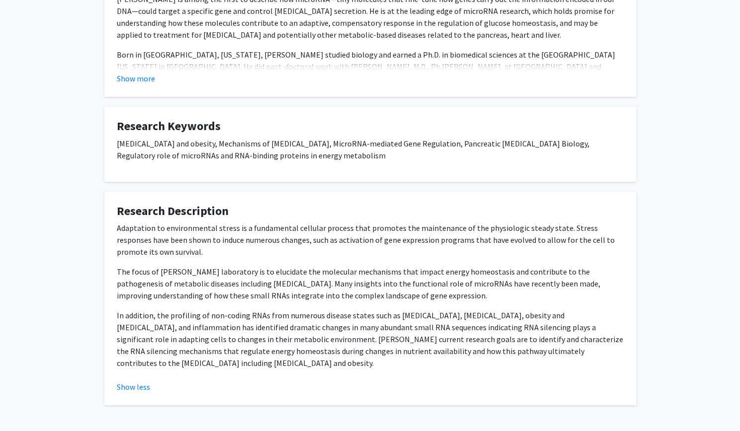
scroll to position [282, 0]
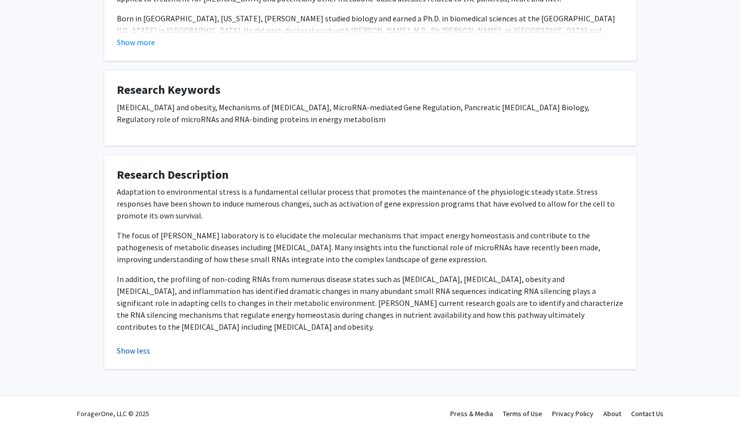
click at [134, 346] on button "Show less" at bounding box center [133, 351] width 33 height 12
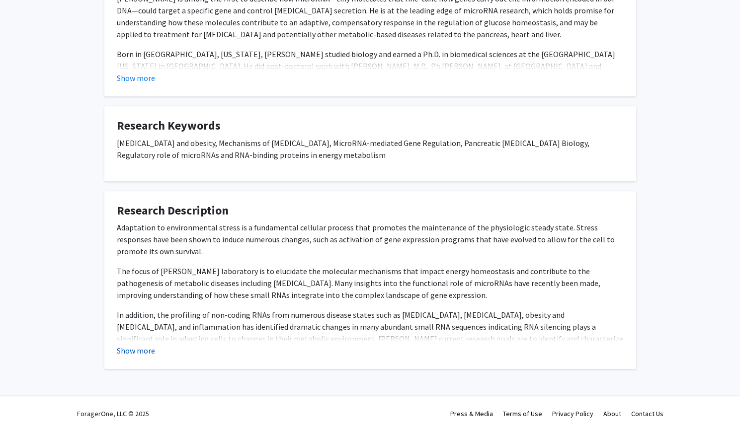
click at [134, 346] on button "Show more" at bounding box center [136, 351] width 38 height 12
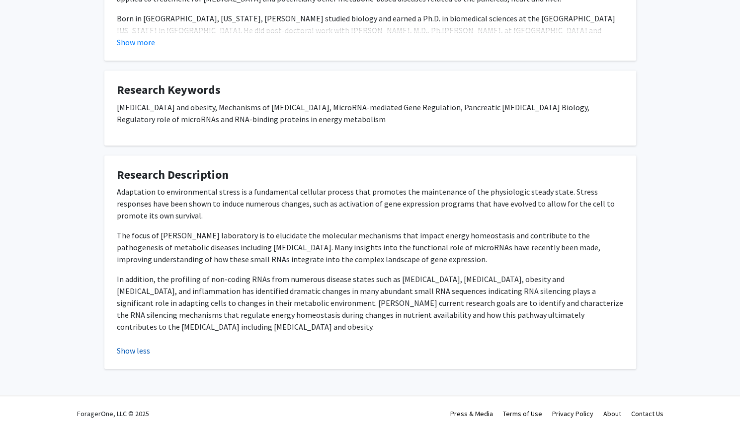
click at [133, 346] on button "Show less" at bounding box center [133, 351] width 33 height 12
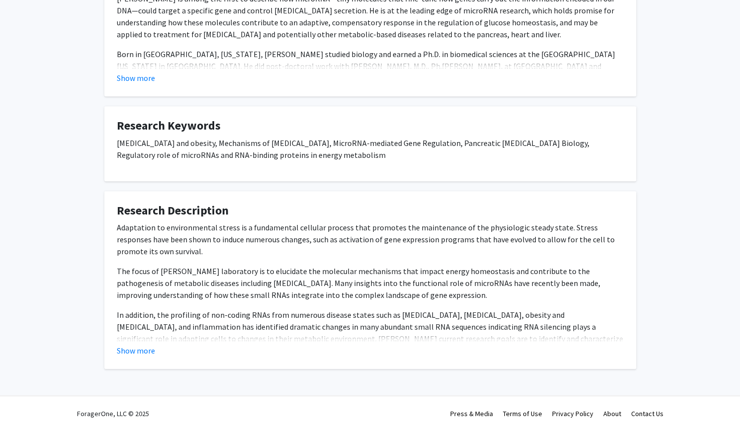
click at [119, 363] on fg-card "Research Description Adaptation to environmental stress is a fundamental cellul…" at bounding box center [370, 280] width 532 height 178
click at [129, 356] on button "Show more" at bounding box center [136, 351] width 38 height 12
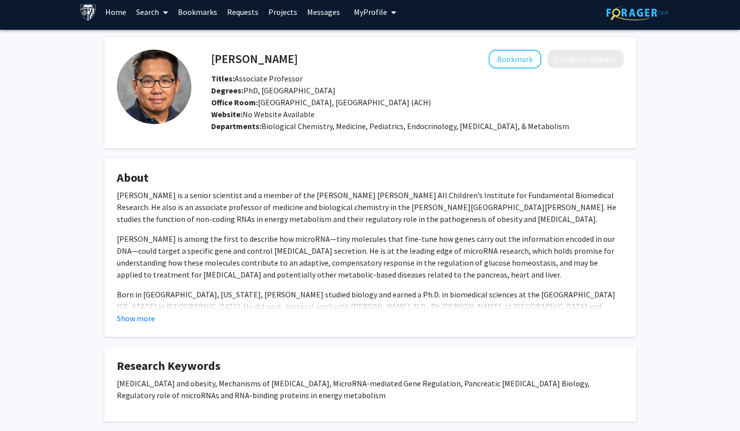
scroll to position [0, 0]
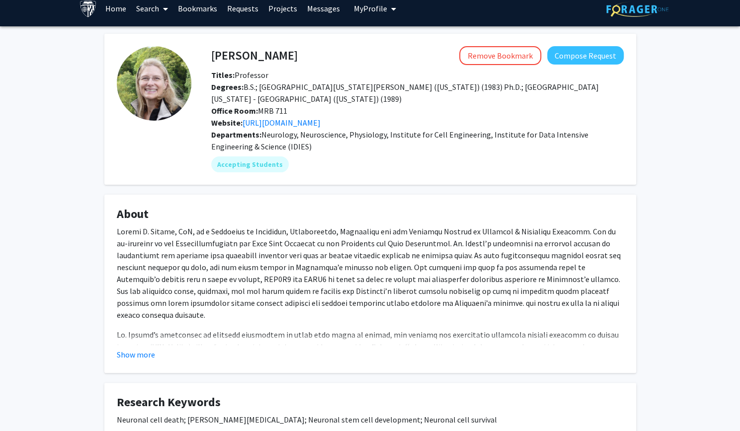
scroll to position [10, 0]
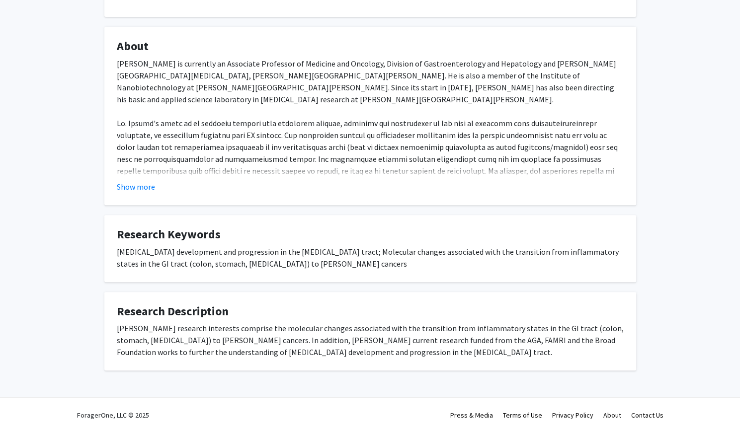
scroll to position [151, 0]
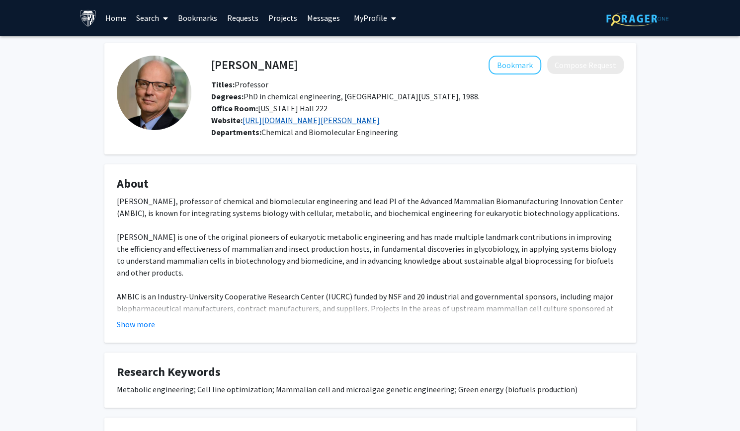
click at [338, 123] on link "[URL][DOMAIN_NAME][PERSON_NAME]" at bounding box center [311, 120] width 137 height 10
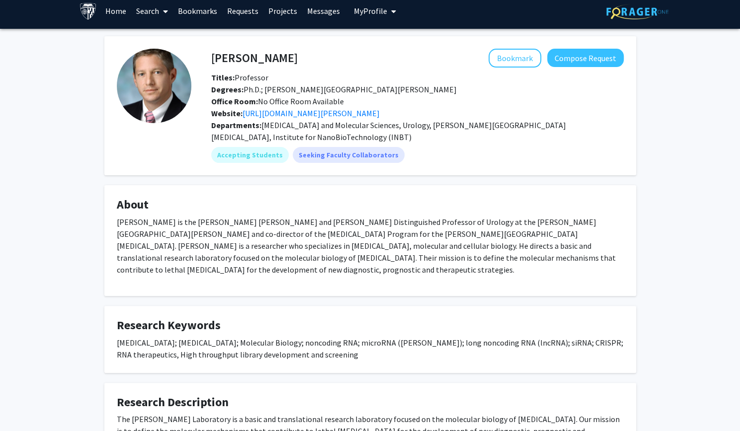
scroll to position [6, 0]
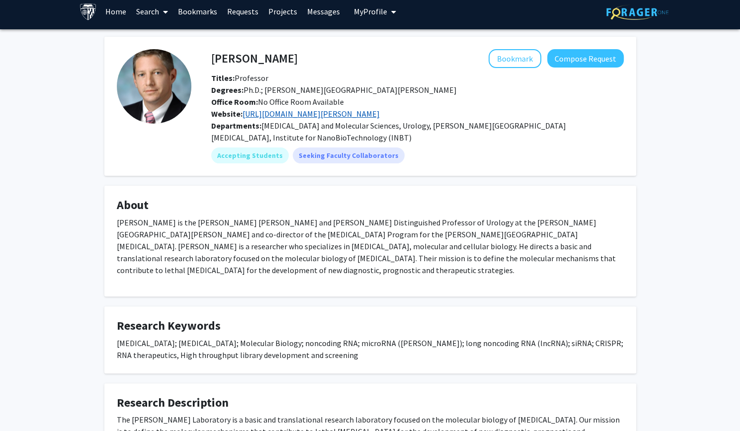
click at [324, 118] on link "[URL][DOMAIN_NAME][PERSON_NAME]" at bounding box center [311, 114] width 137 height 10
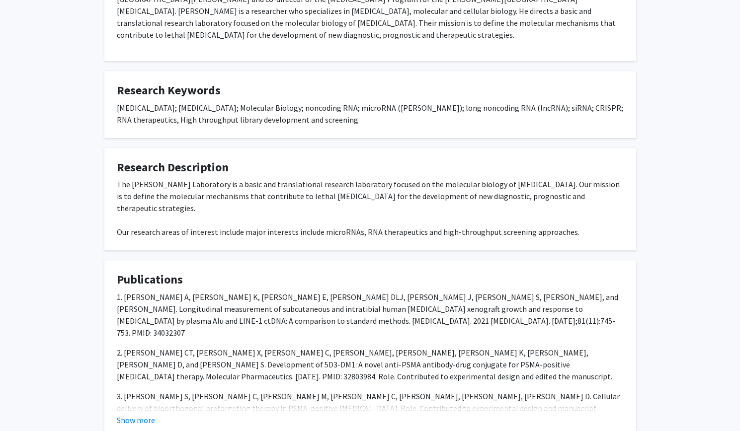
scroll to position [243, 0]
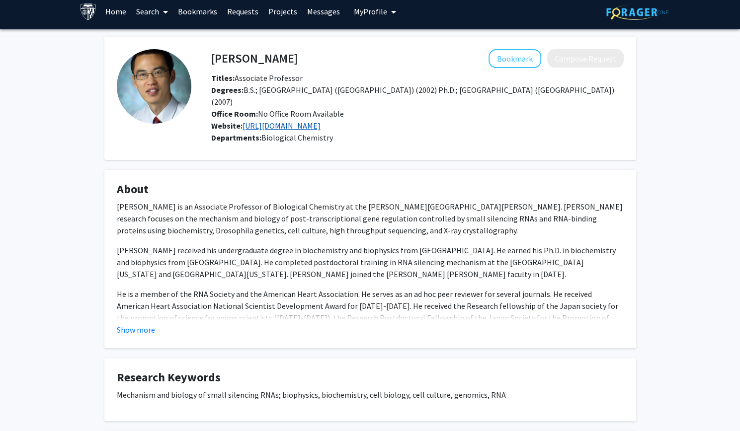
scroll to position [6, 0]
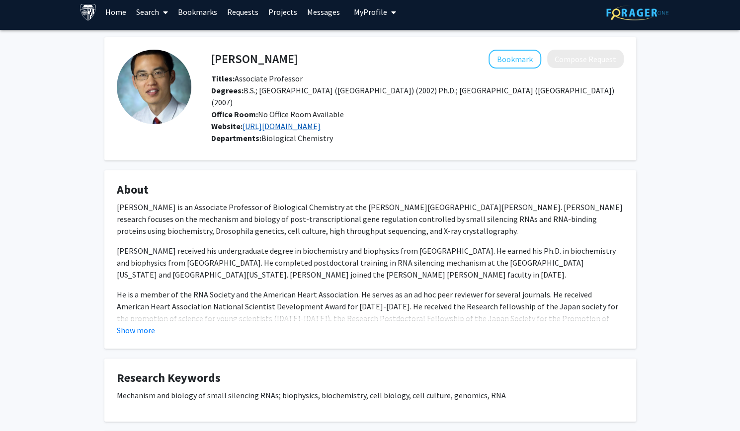
click at [321, 121] on link "[URL][DOMAIN_NAME]" at bounding box center [282, 126] width 78 height 10
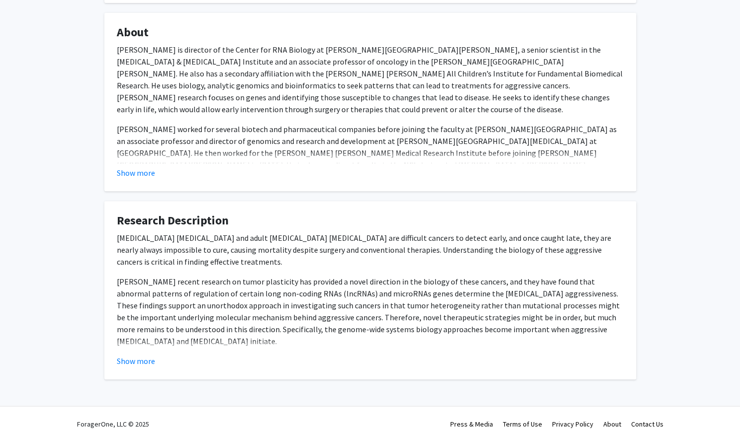
scroll to position [162, 0]
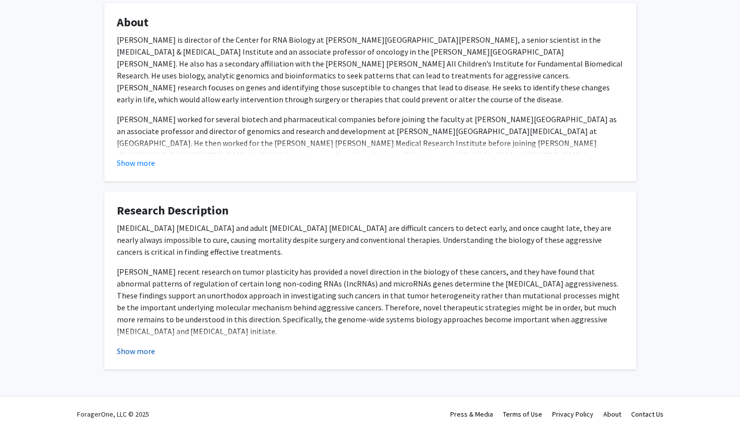
click at [130, 348] on button "Show more" at bounding box center [136, 351] width 38 height 12
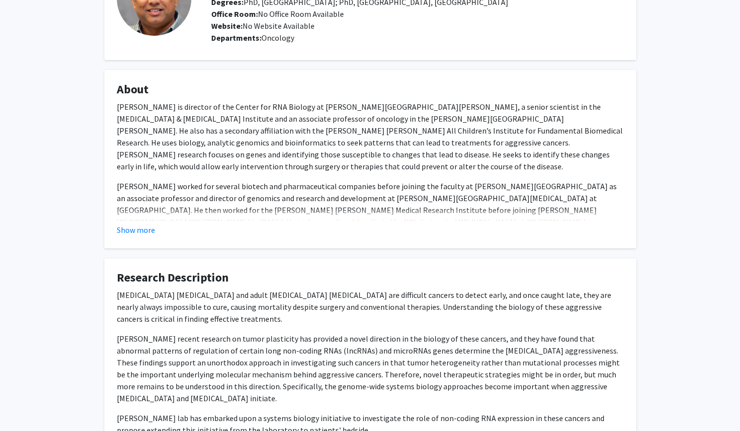
scroll to position [0, 0]
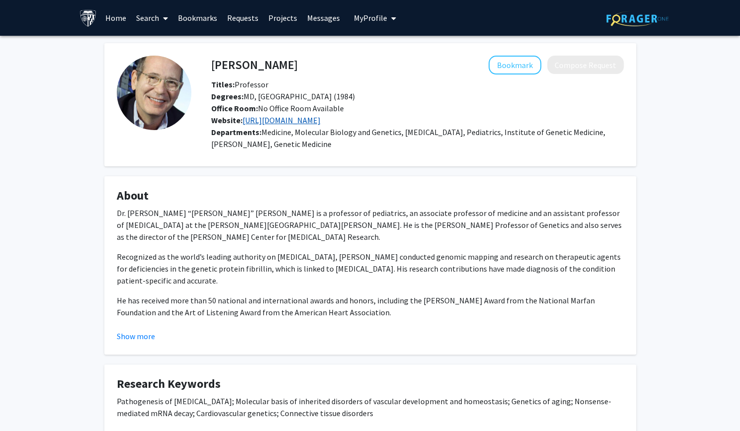
click at [312, 123] on link "https://thedietzlab.webnode.page/" at bounding box center [282, 120] width 78 height 10
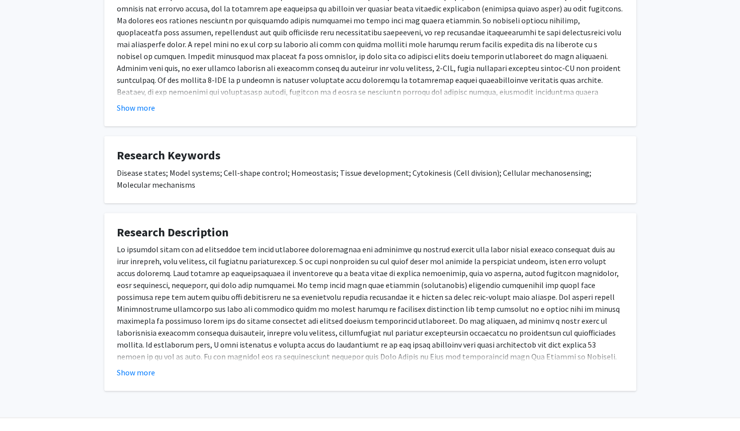
scroll to position [257, 0]
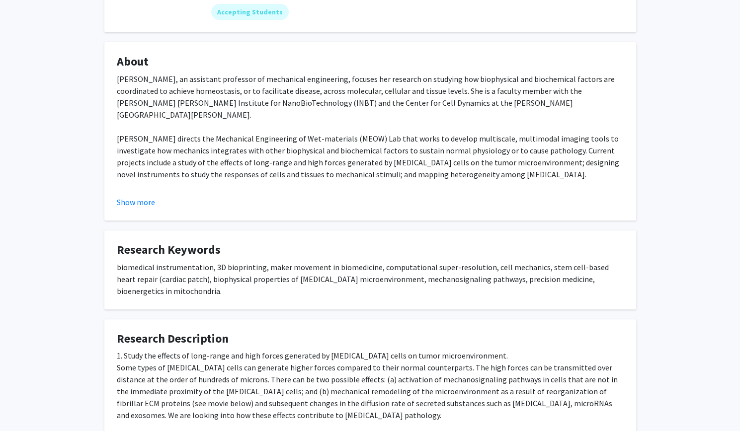
scroll to position [139, 0]
click at [149, 209] on fg-card "About Yun Chen, an assistant professor of mechanical engineering, focuses her r…" at bounding box center [370, 130] width 532 height 178
click at [143, 212] on fg-card "About Yun Chen, an assistant professor of mechanical engineering, focuses her r…" at bounding box center [370, 130] width 532 height 178
click at [142, 201] on button "Show more" at bounding box center [136, 201] width 38 height 12
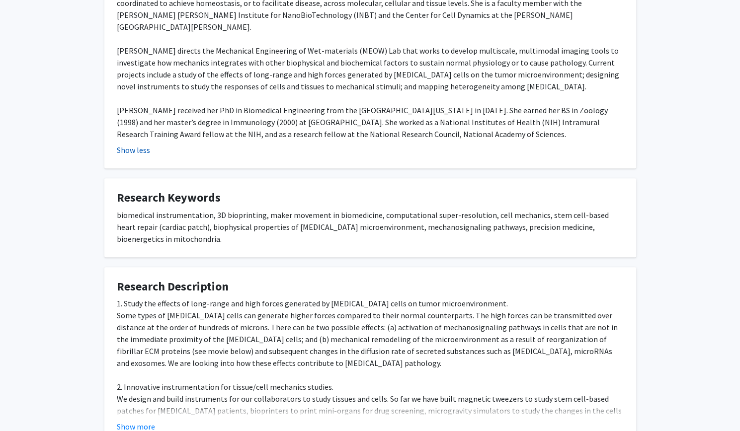
scroll to position [290, 0]
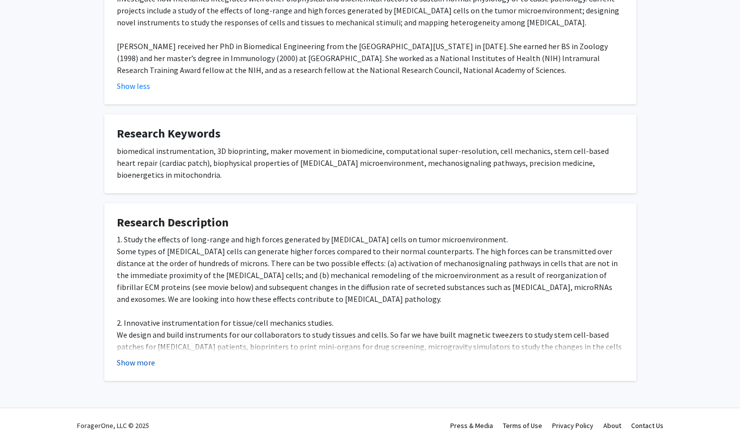
click at [139, 357] on button "Show more" at bounding box center [136, 363] width 38 height 12
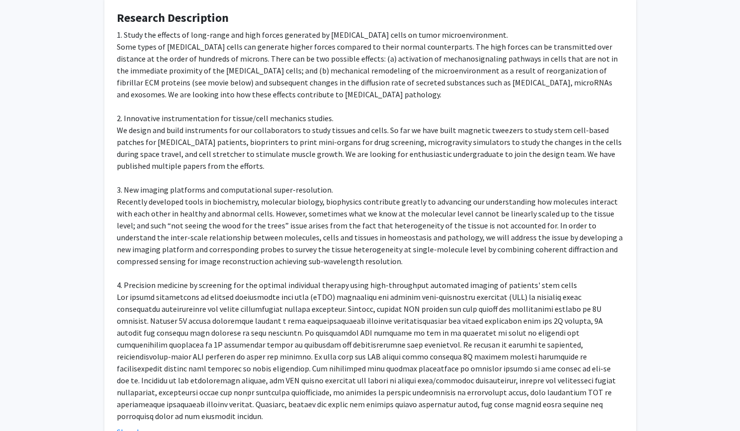
scroll to position [496, 0]
